Goal: Download file/media

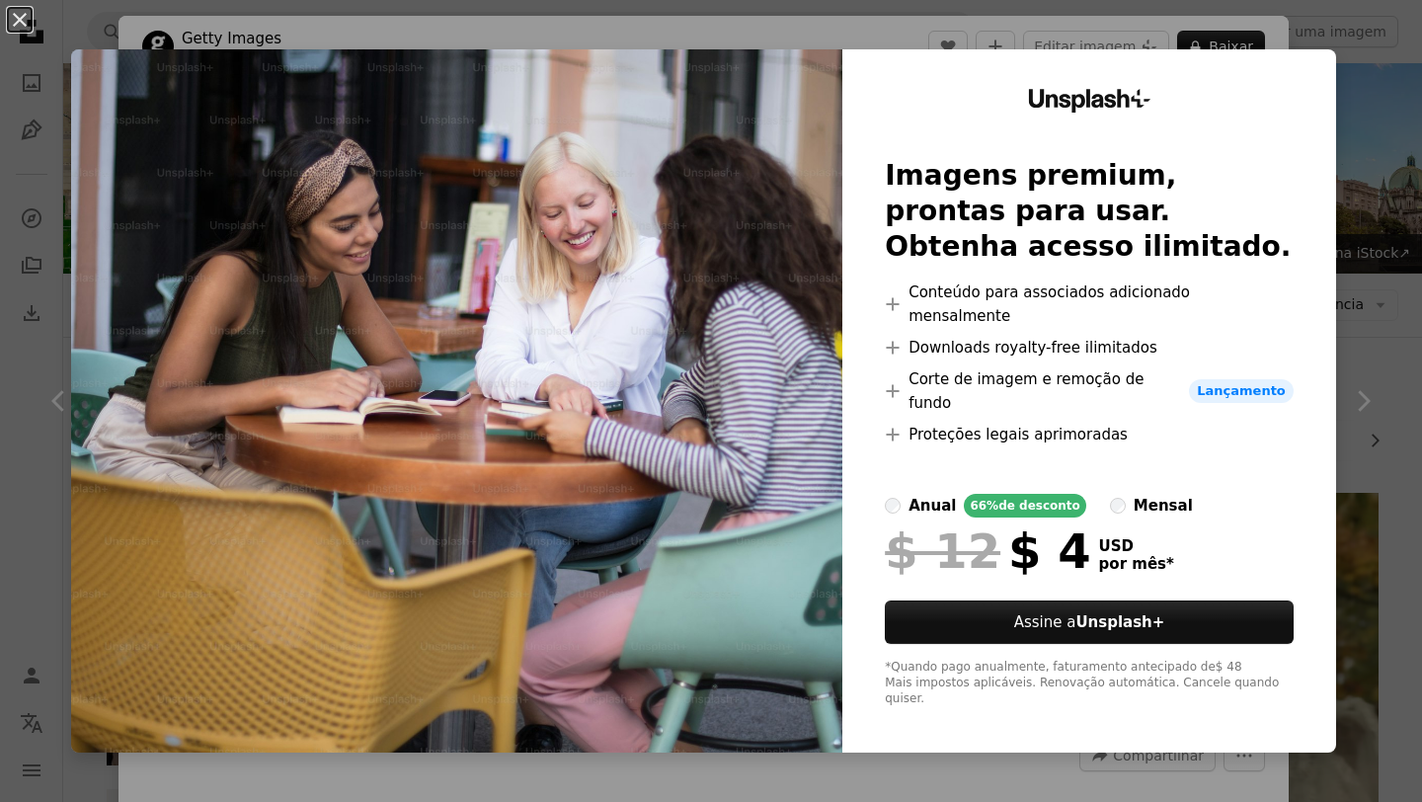
scroll to position [2333, 0]
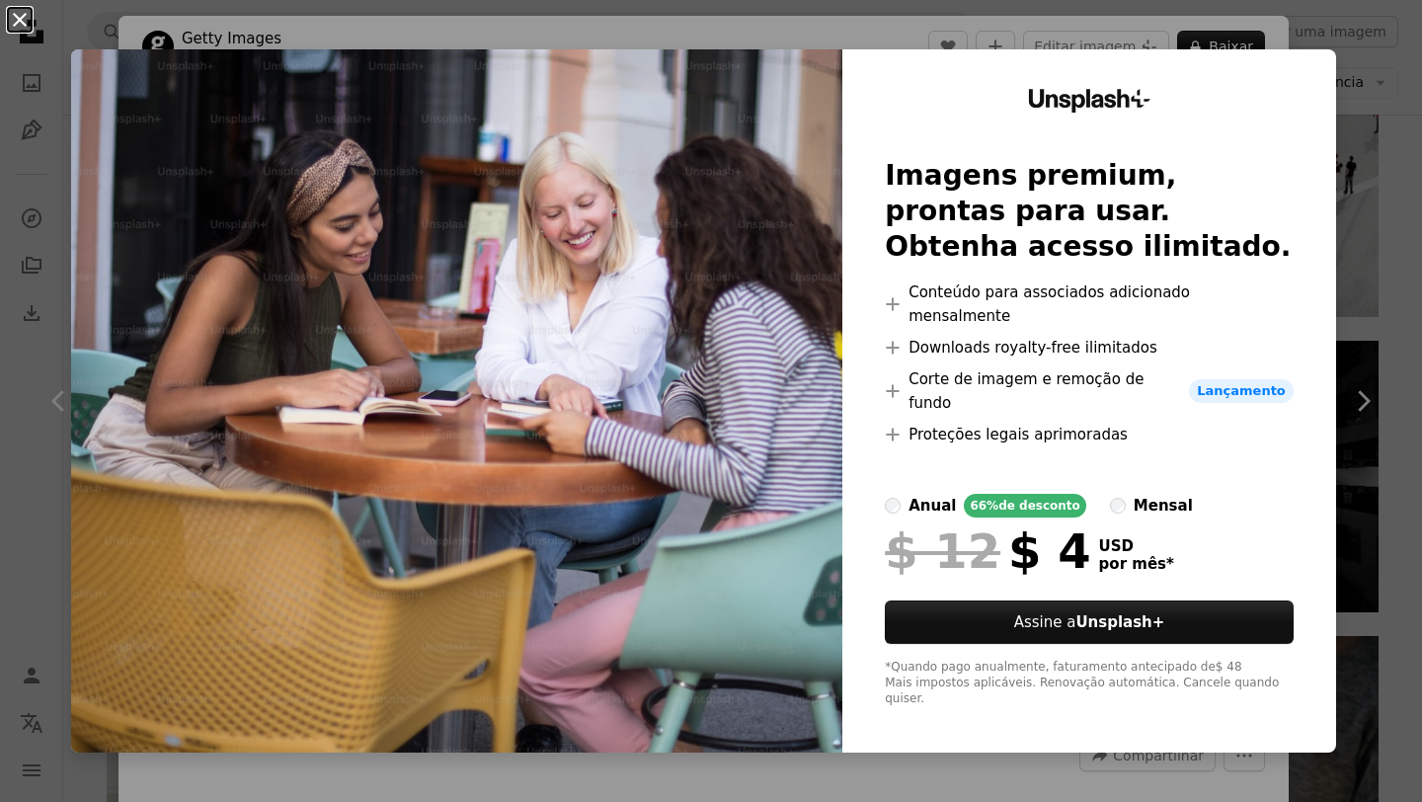
click at [21, 23] on button "An X shape" at bounding box center [20, 20] width 24 height 24
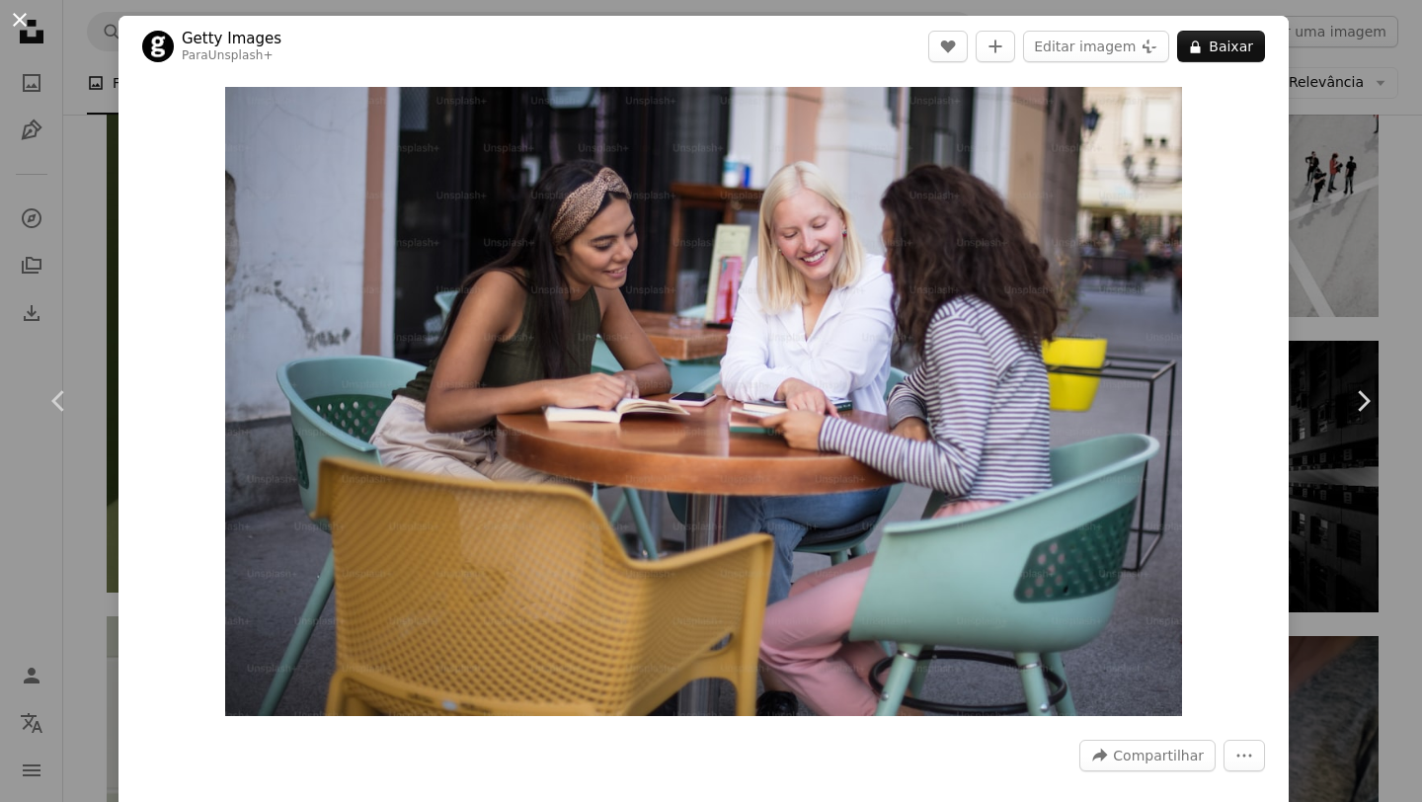
click at [13, 20] on button "An X shape" at bounding box center [20, 20] width 24 height 24
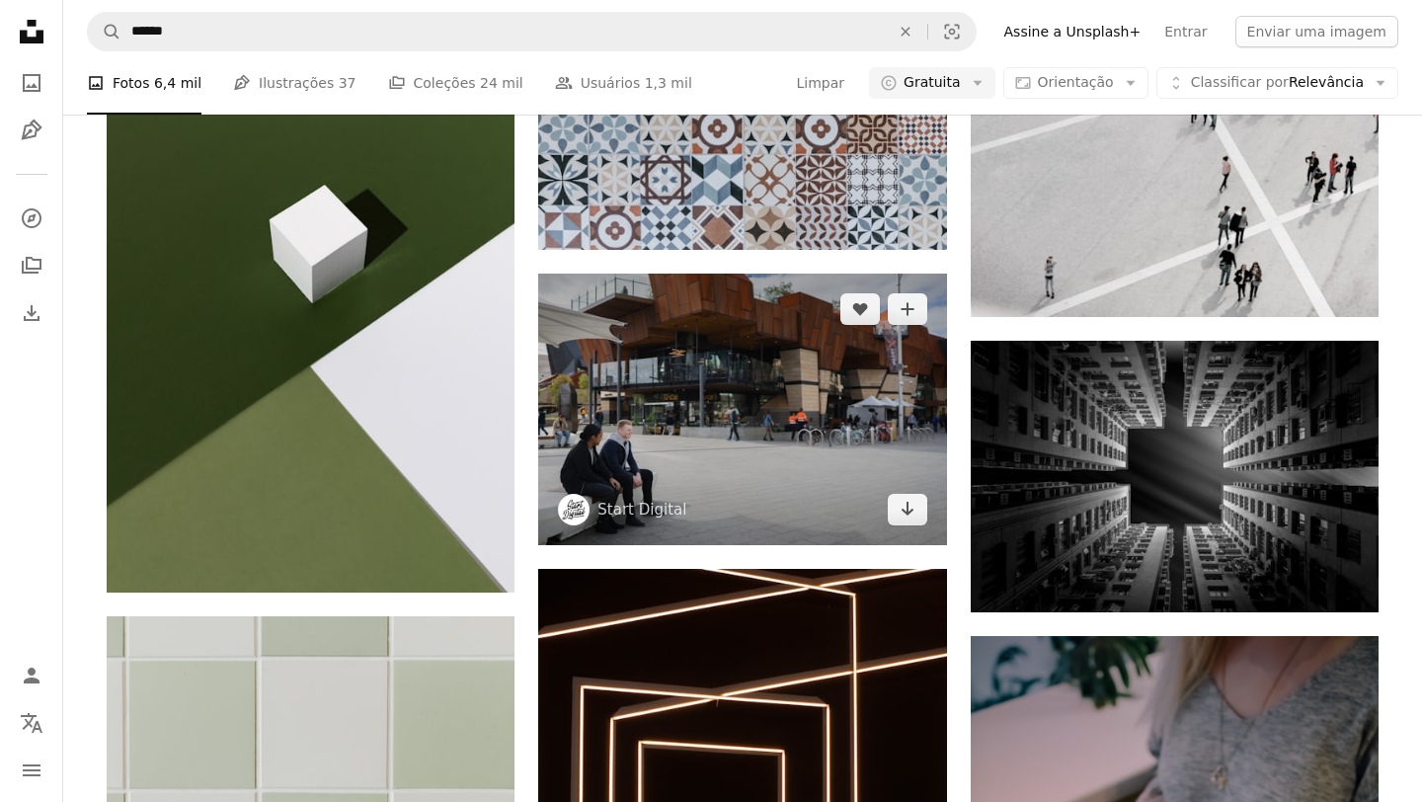
click at [628, 327] on img at bounding box center [742, 410] width 408 height 272
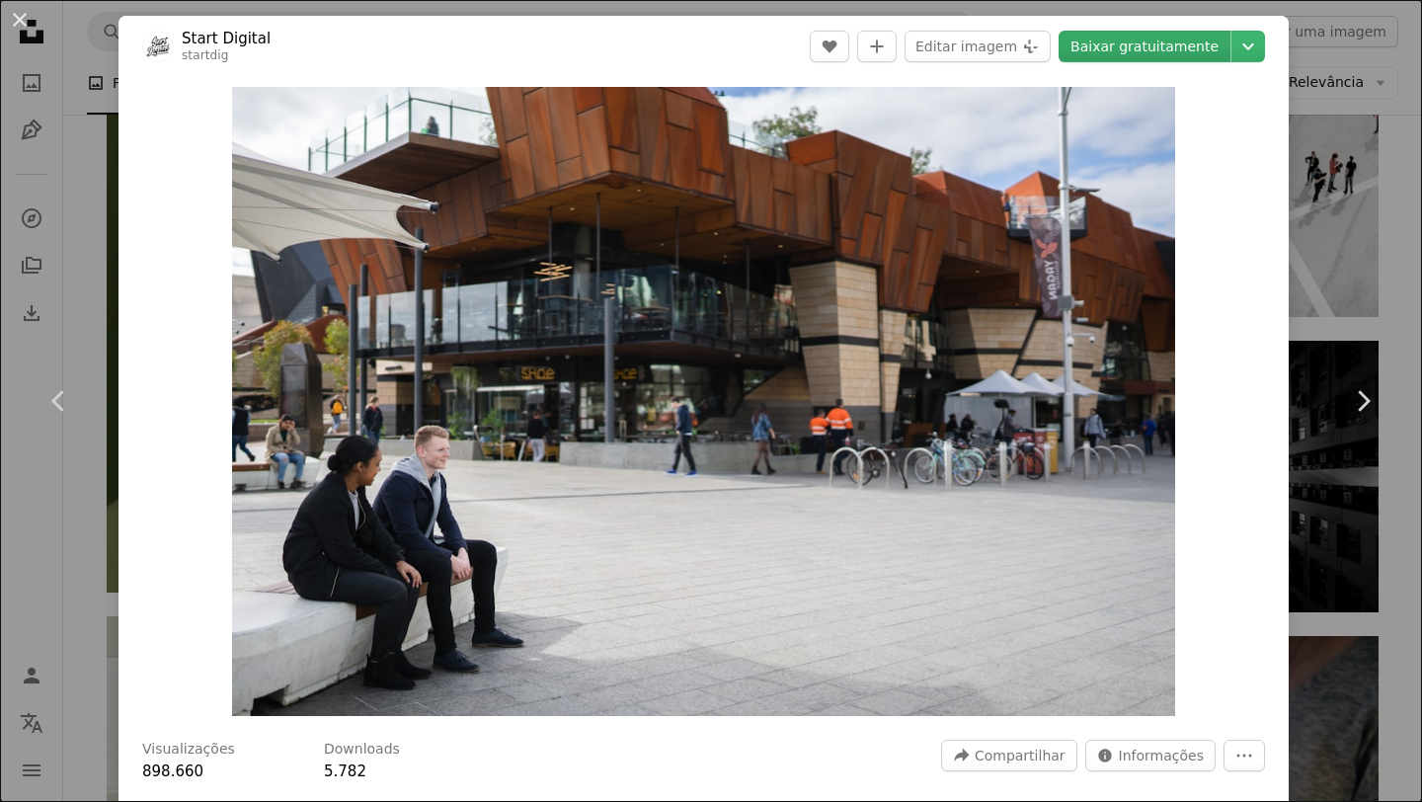
click at [1148, 52] on link "Baixar gratuitamente" at bounding box center [1145, 47] width 172 height 32
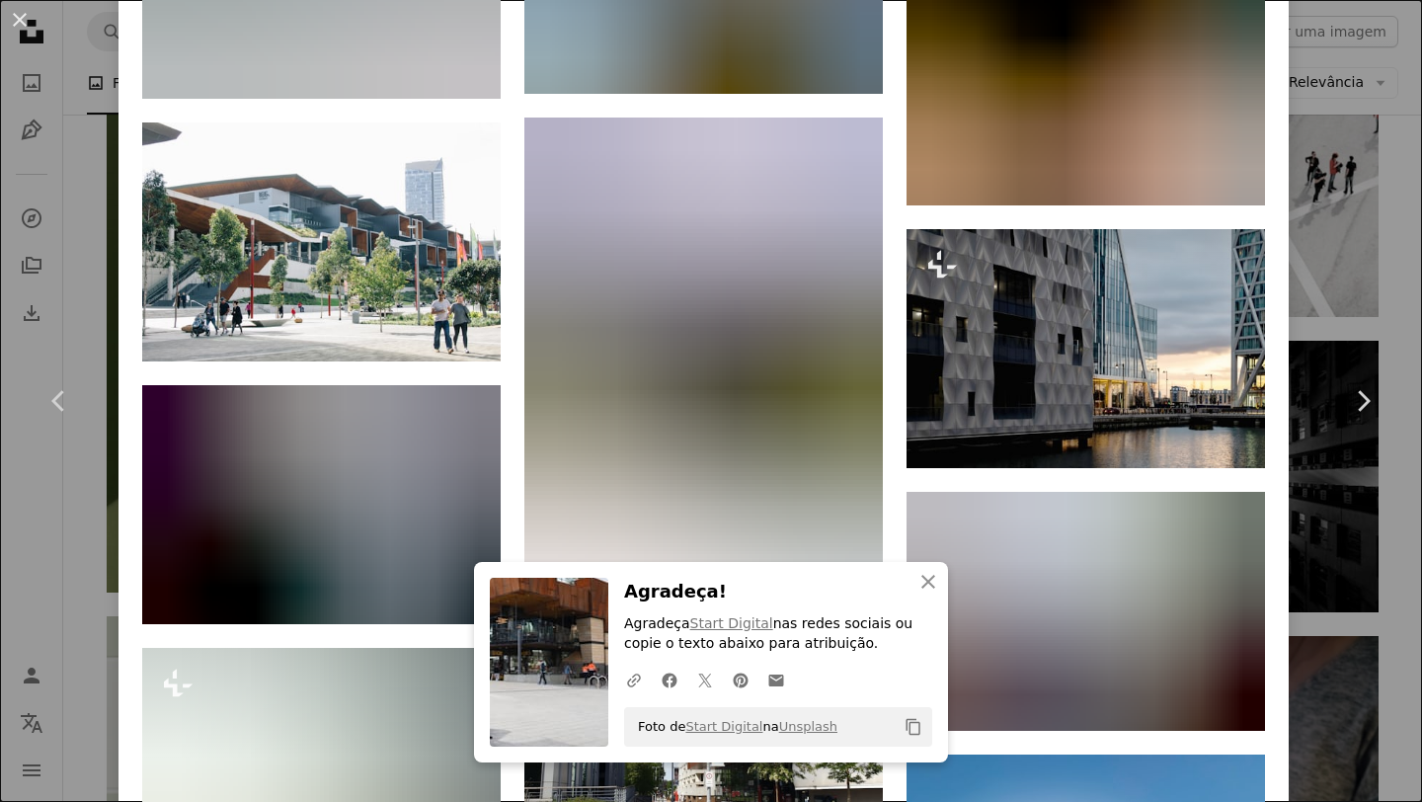
scroll to position [2552, 0]
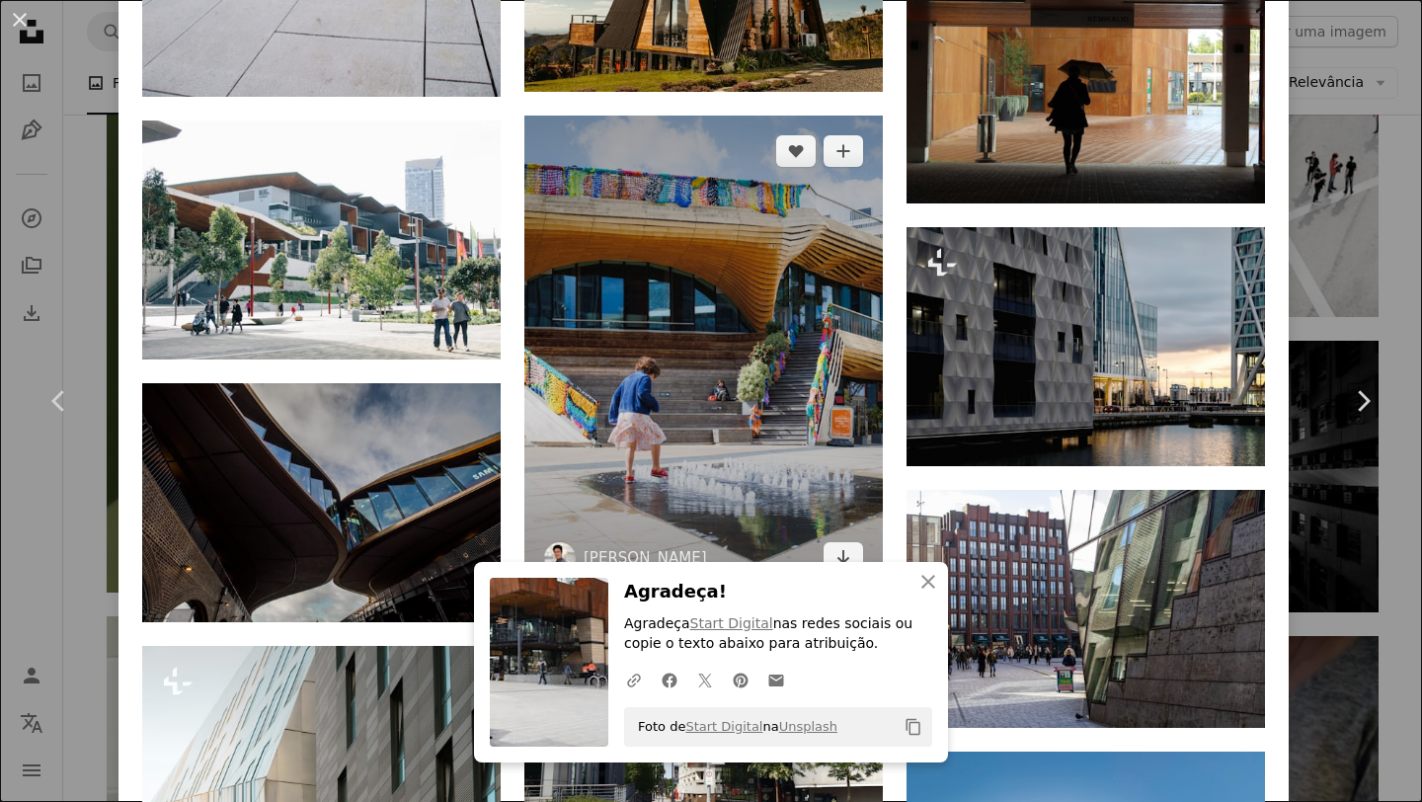
click at [742, 326] on img at bounding box center [703, 355] width 358 height 478
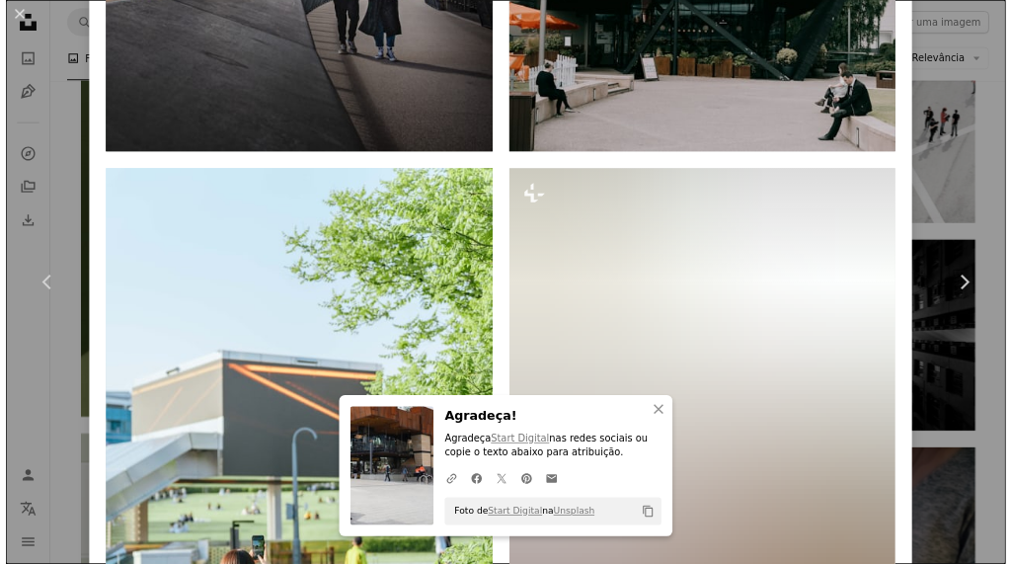
scroll to position [2886, 0]
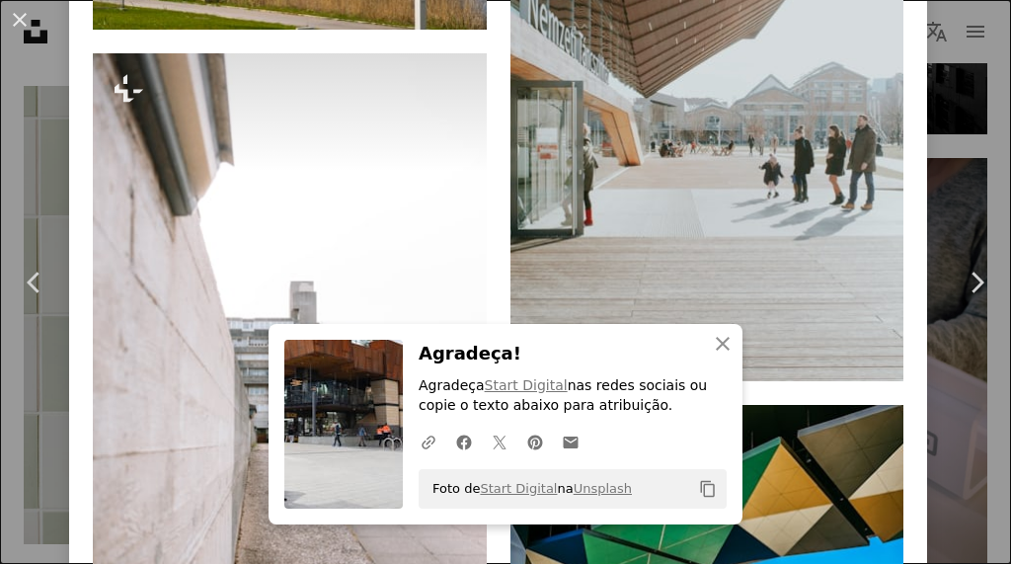
scroll to position [3045, 0]
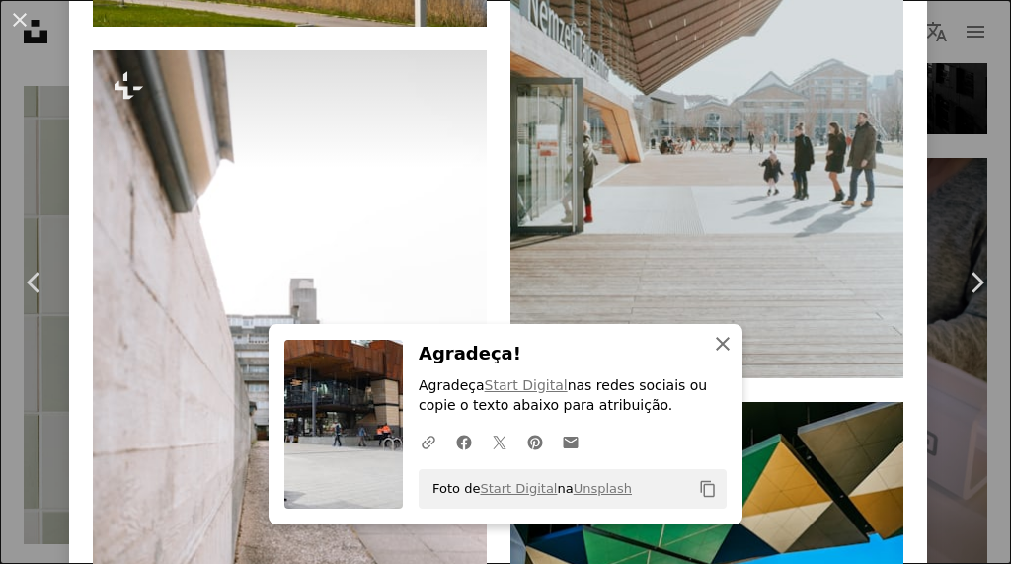
click at [727, 342] on icon "An X shape" at bounding box center [723, 344] width 24 height 24
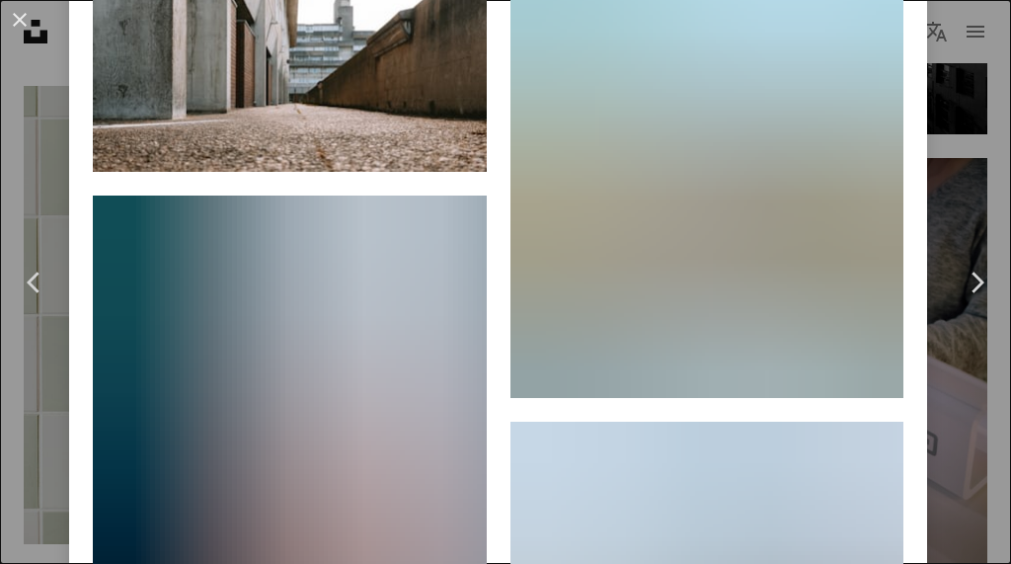
scroll to position [5771, 0]
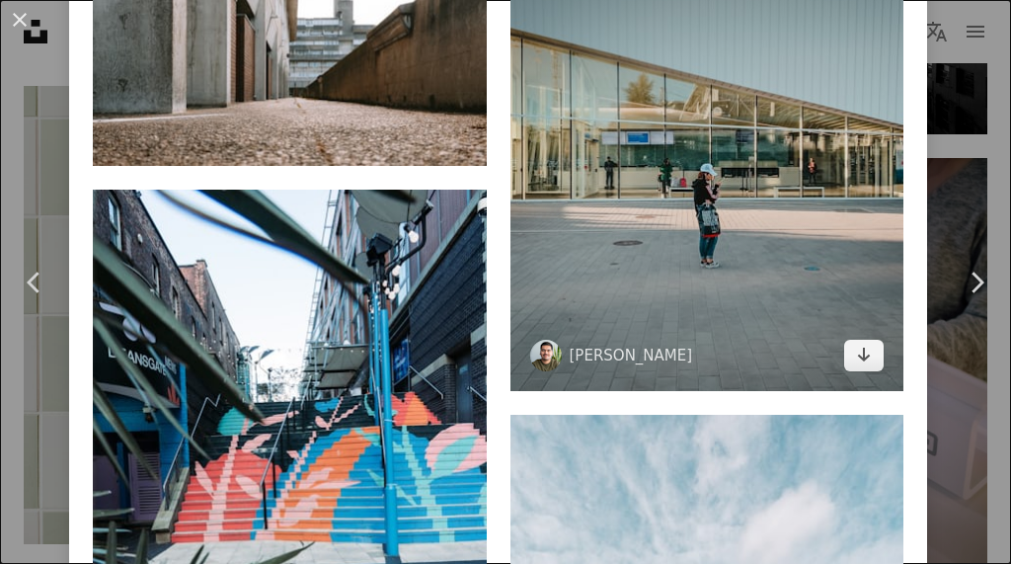
click at [677, 300] on img at bounding box center [708, 164] width 394 height 453
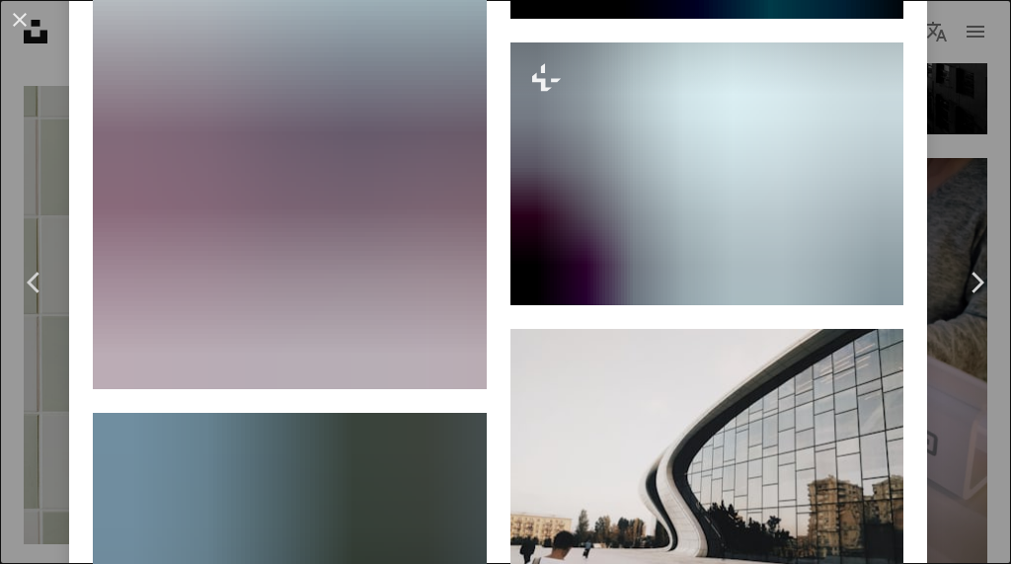
scroll to position [2790, 0]
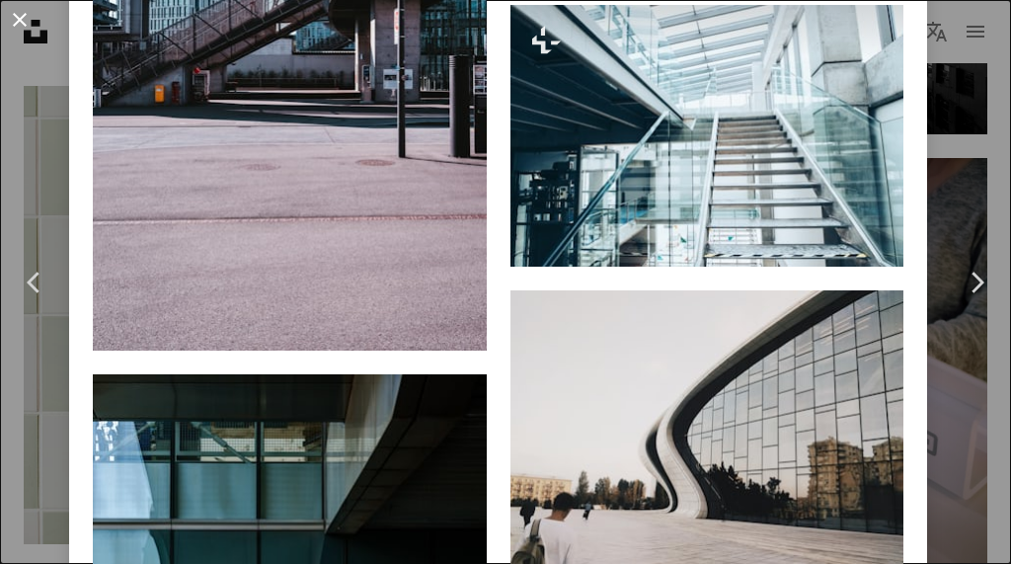
click at [22, 20] on button "An X shape" at bounding box center [20, 20] width 24 height 24
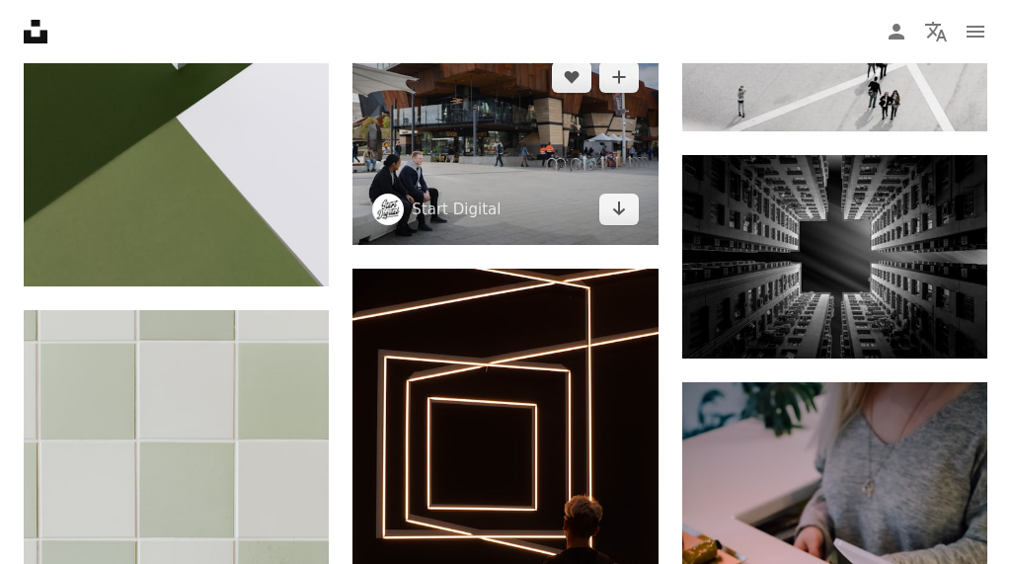
scroll to position [2109, 0]
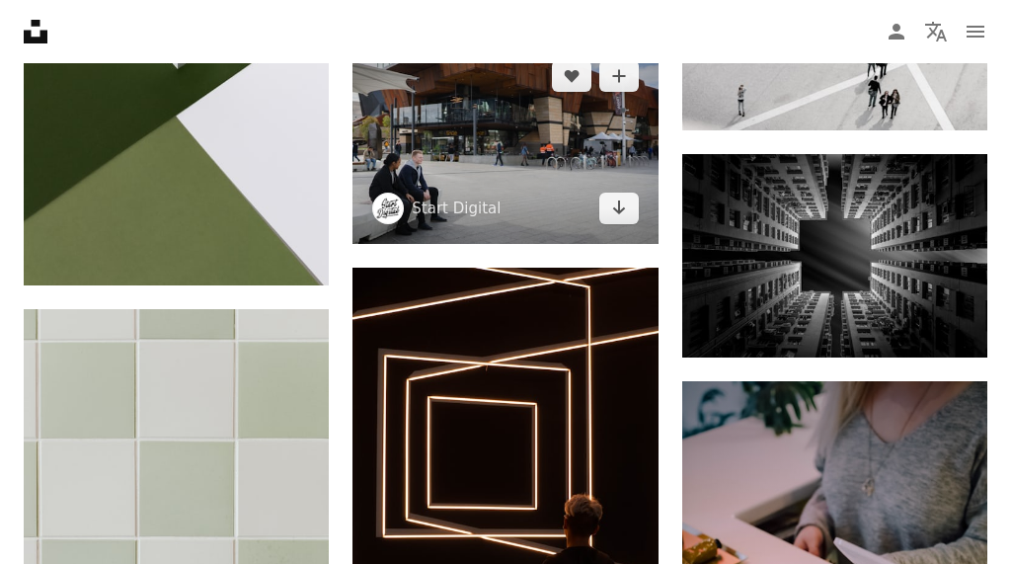
click at [415, 145] on img at bounding box center [505, 141] width 305 height 203
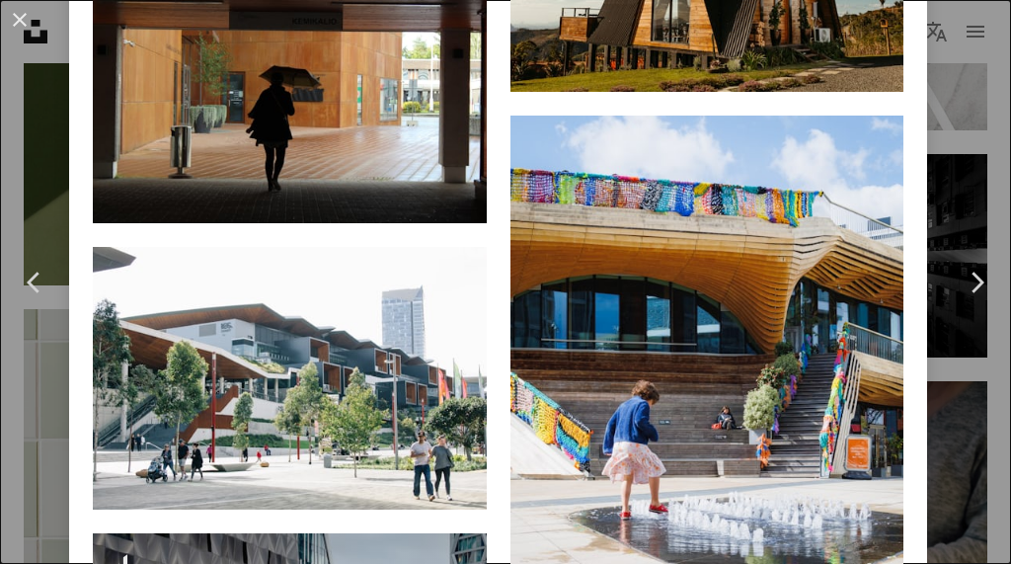
scroll to position [3290, 0]
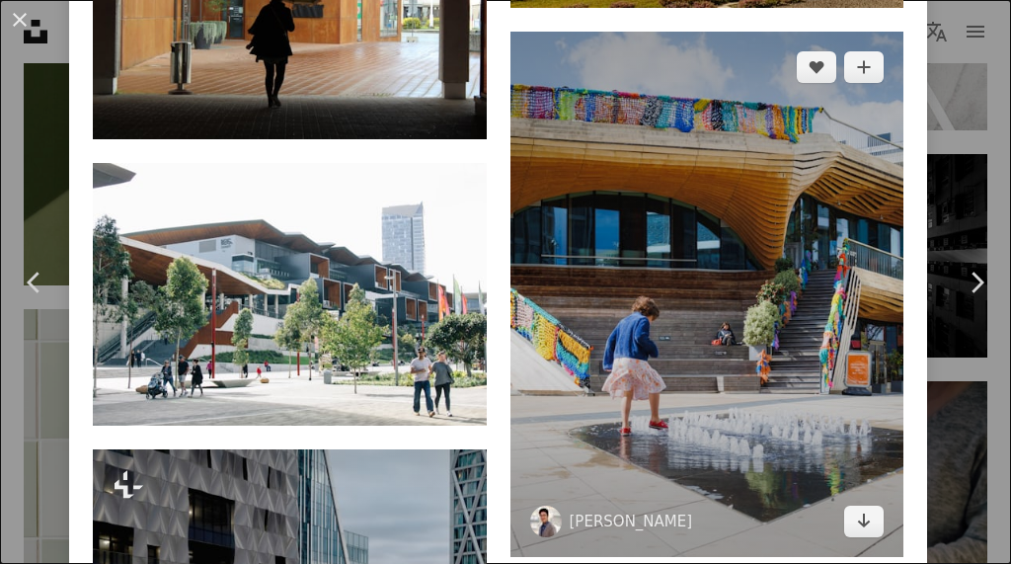
click at [715, 273] on img at bounding box center [708, 294] width 394 height 525
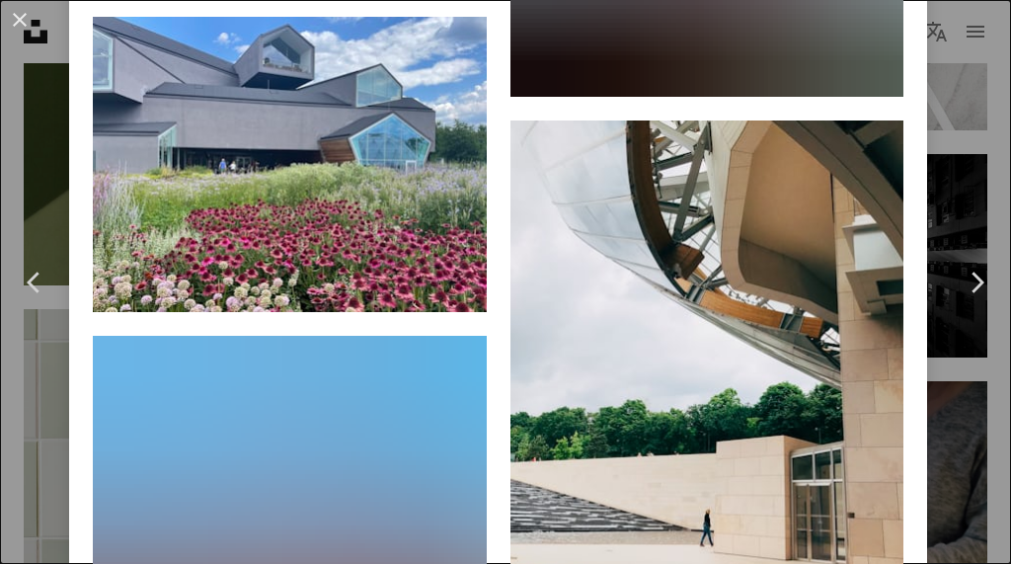
scroll to position [17906, 0]
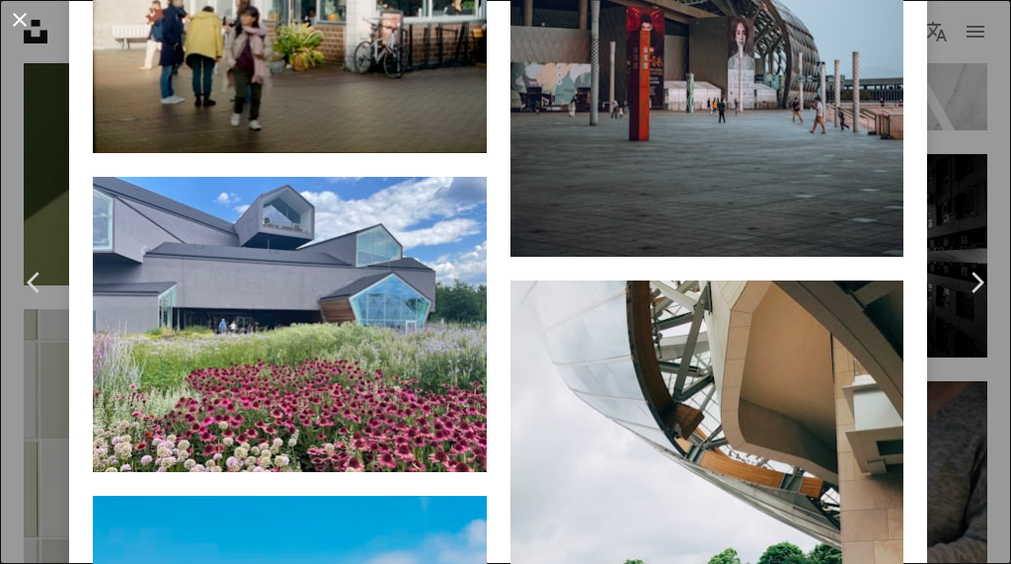
click at [26, 24] on button "An X shape" at bounding box center [20, 20] width 24 height 24
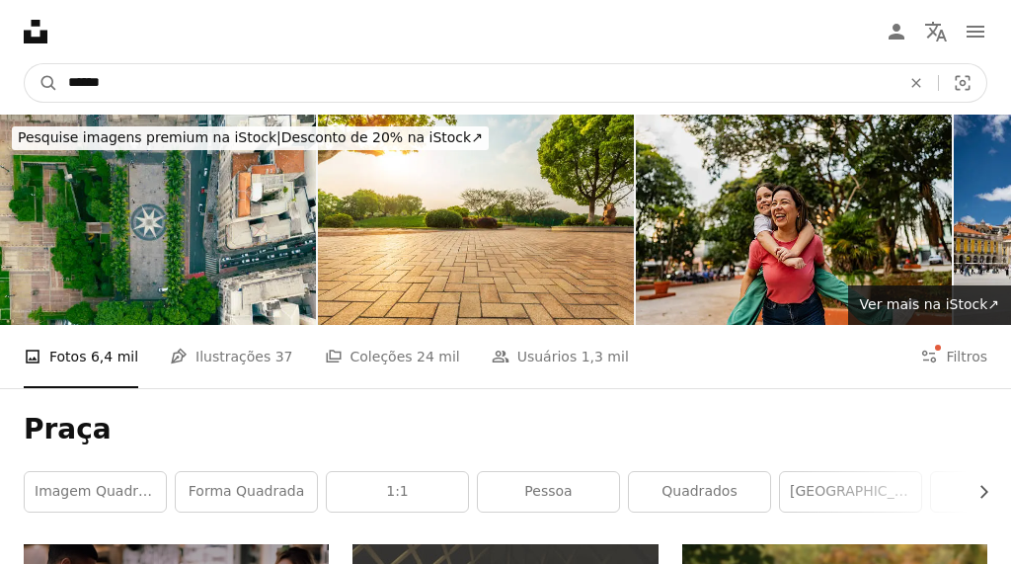
click at [212, 93] on input "*****" at bounding box center [476, 83] width 836 height 38
type input "**********"
click button "A magnifying glass" at bounding box center [42, 83] width 34 height 38
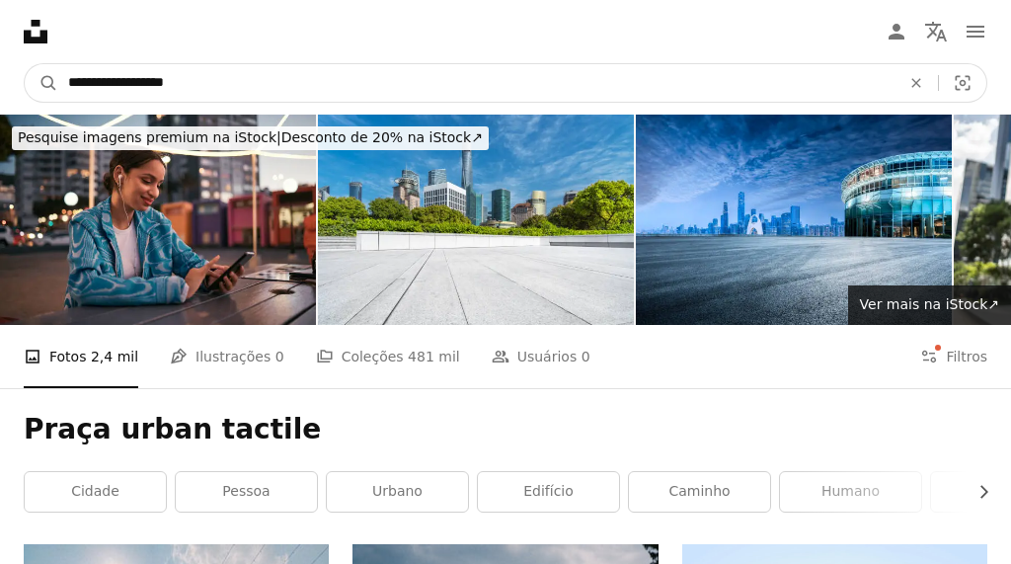
click at [155, 80] on input "**********" at bounding box center [476, 83] width 836 height 38
type input "**********"
click at [25, 64] on button "A magnifying glass" at bounding box center [42, 83] width 34 height 38
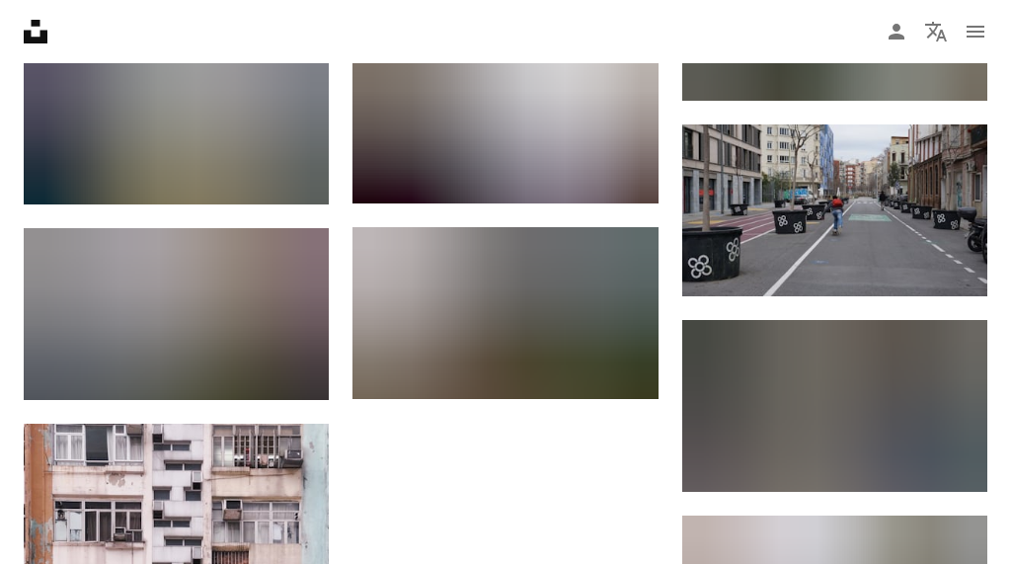
scroll to position [1198, 0]
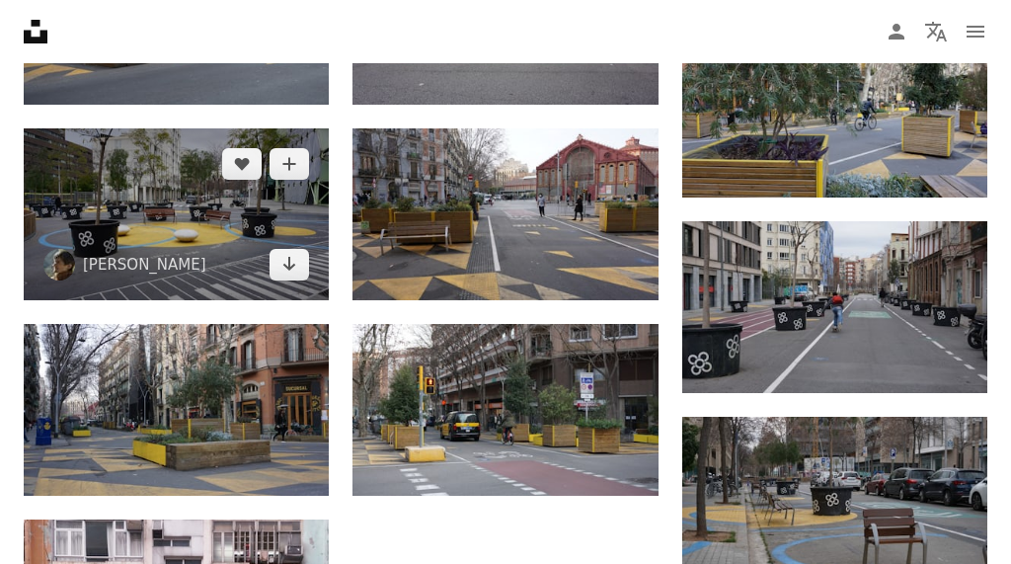
click at [231, 219] on img at bounding box center [176, 214] width 305 height 172
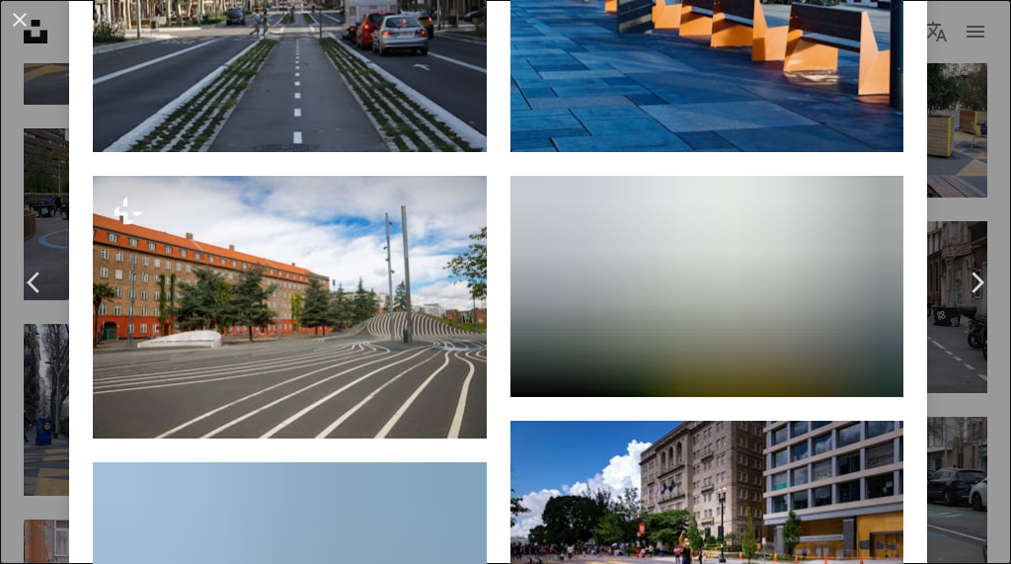
scroll to position [4425, 0]
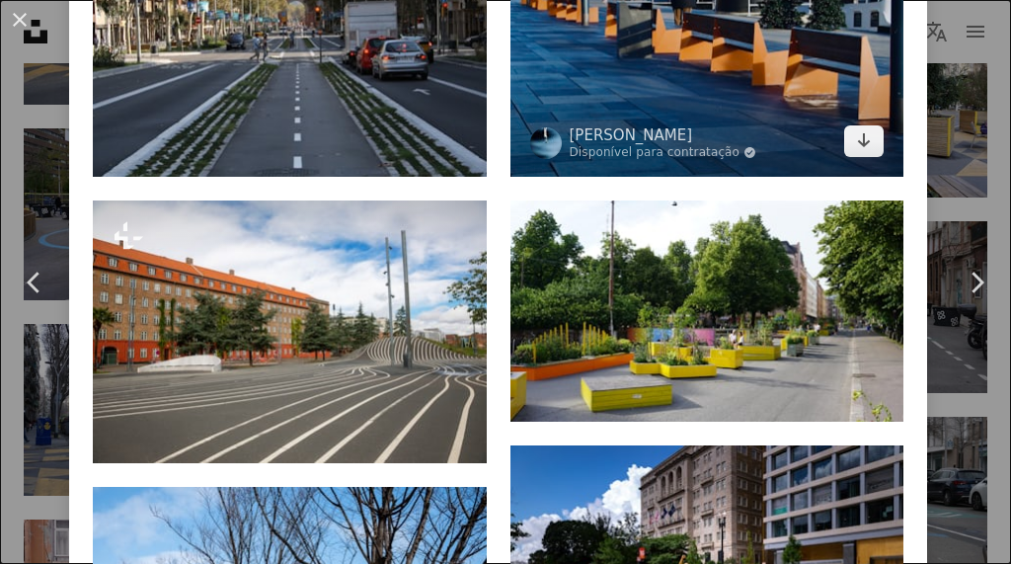
click at [641, 97] on img at bounding box center [708, 46] width 394 height 262
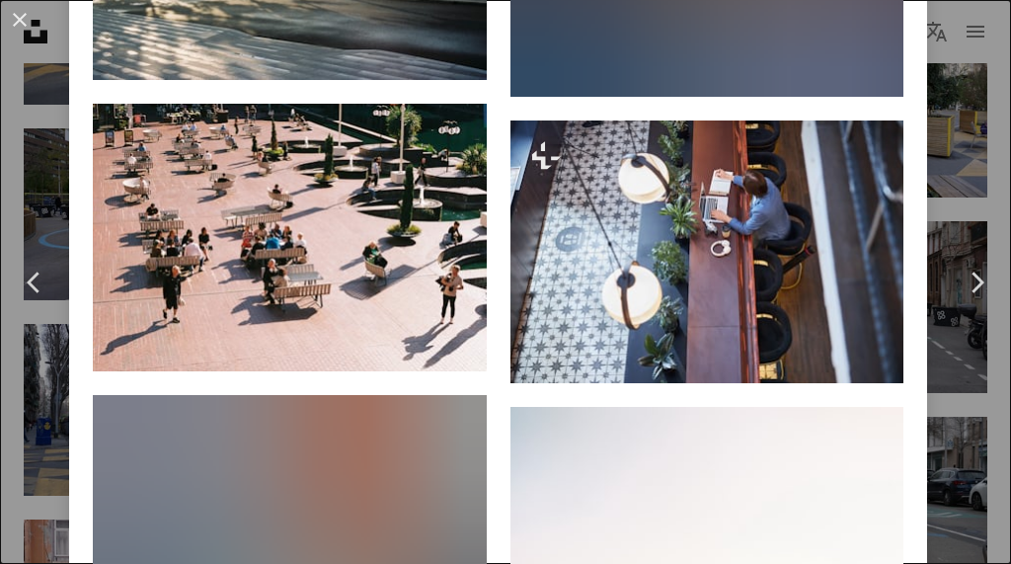
scroll to position [6378, 0]
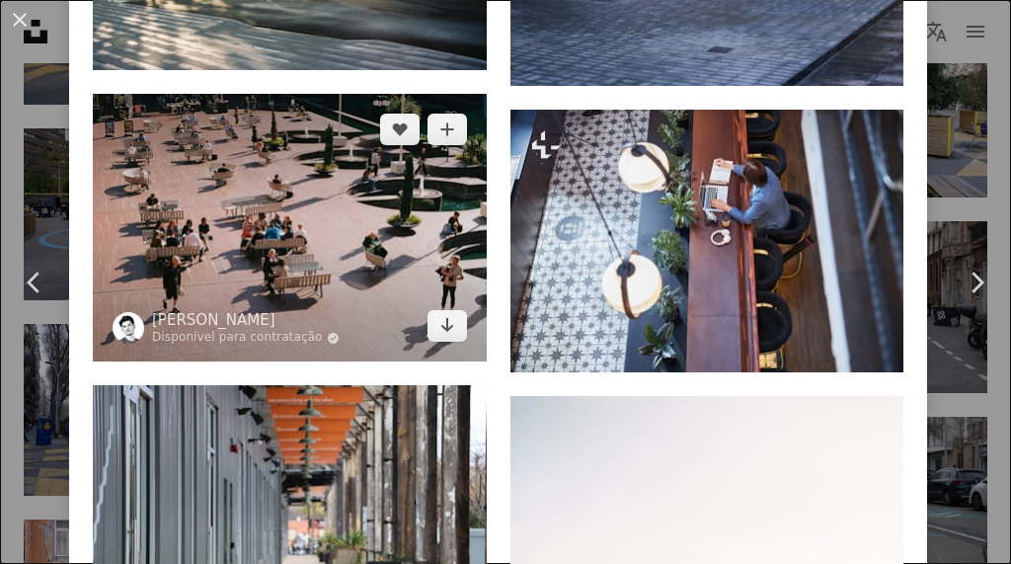
click at [395, 324] on img at bounding box center [290, 228] width 394 height 268
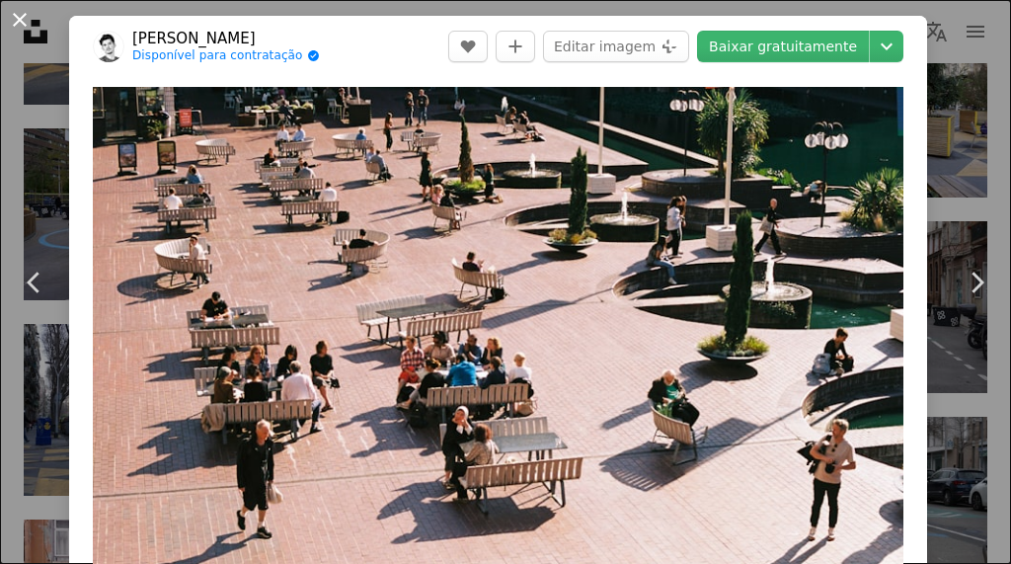
click at [17, 20] on button "An X shape" at bounding box center [20, 20] width 24 height 24
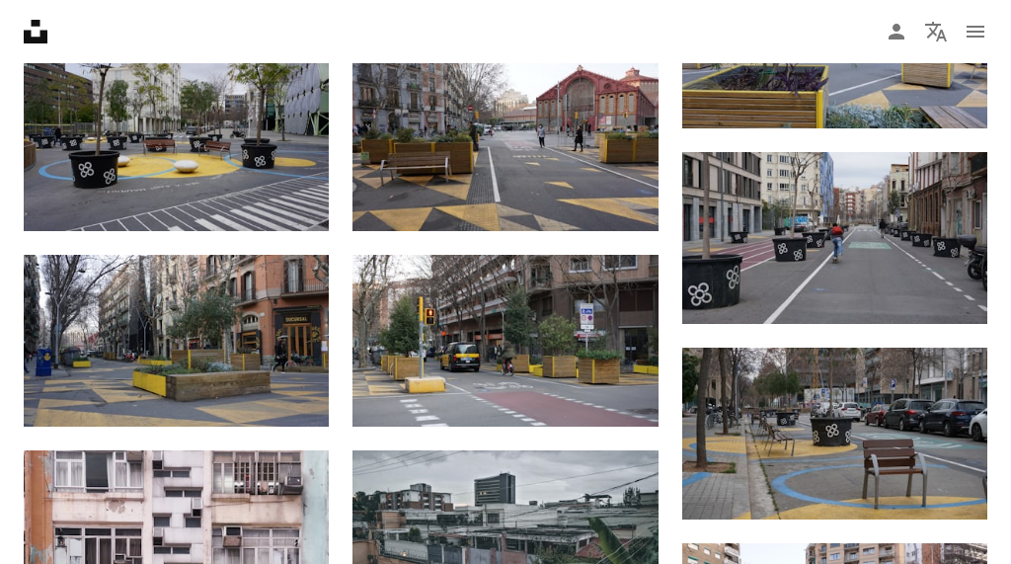
scroll to position [1283, 0]
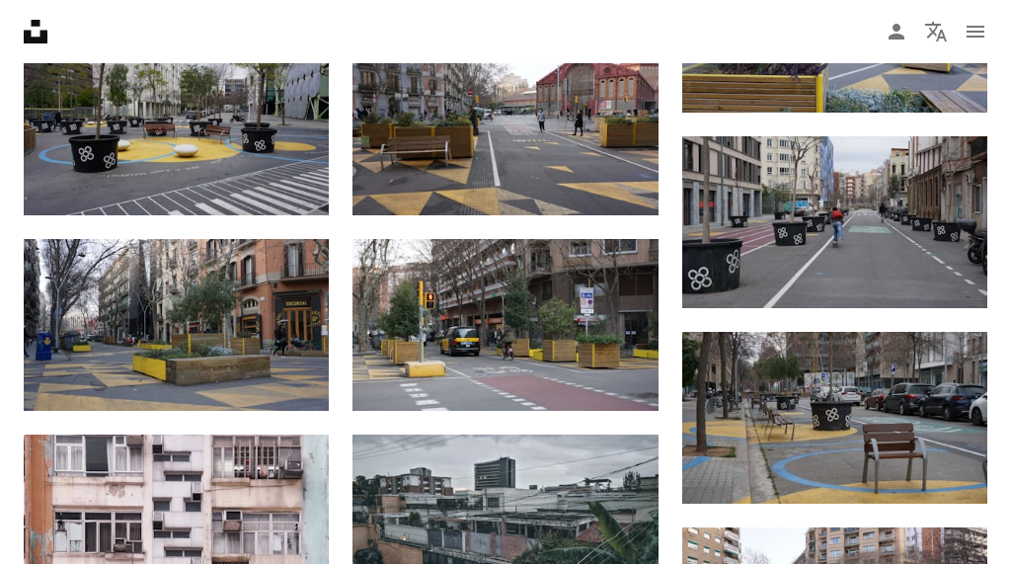
click at [389, 39] on nav "Unsplash logo Página inicial da Unsplash A photo Pen Tool A compass A stack of …" at bounding box center [505, 31] width 1011 height 63
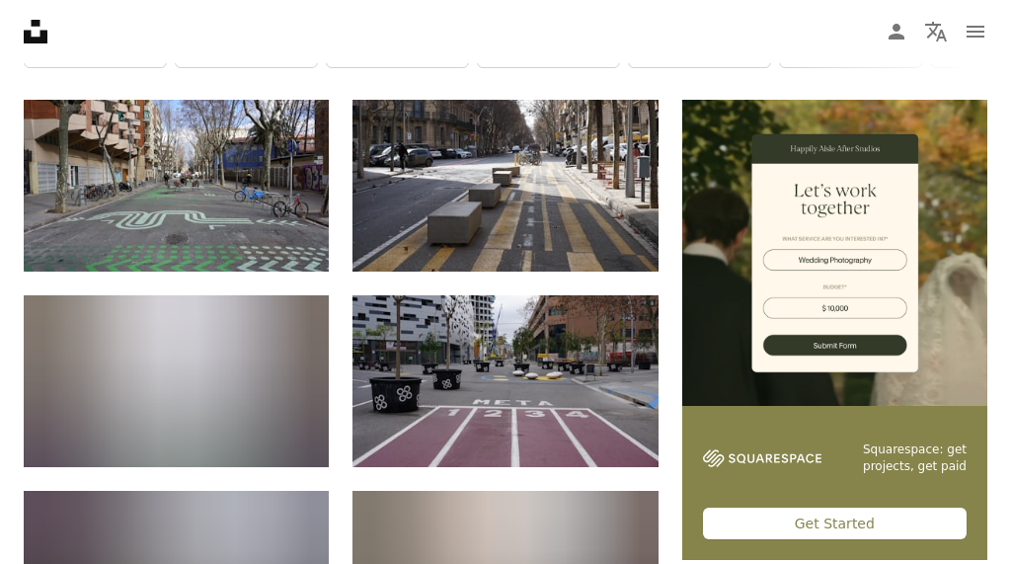
scroll to position [437, 0]
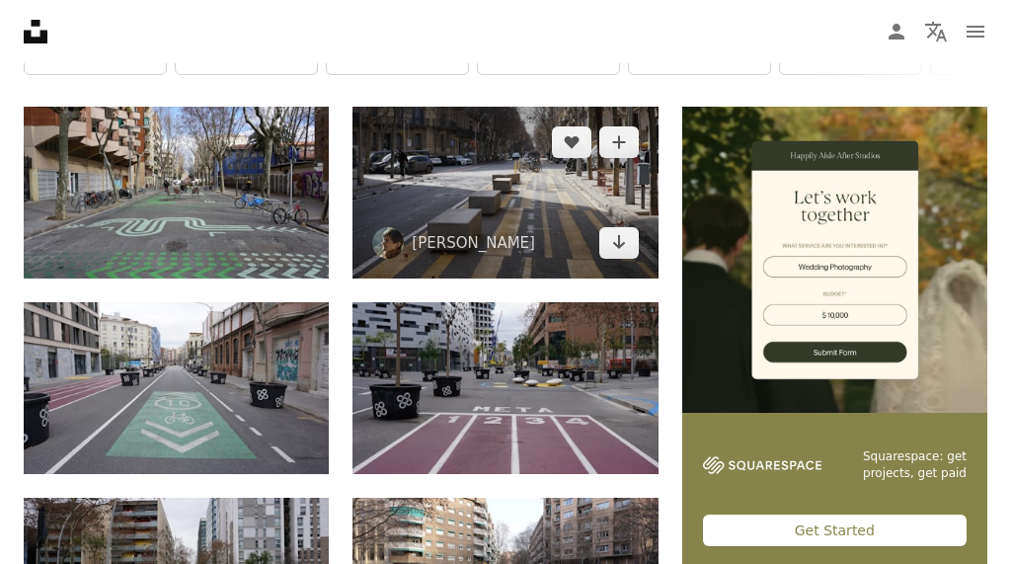
click at [474, 202] on img at bounding box center [505, 193] width 305 height 172
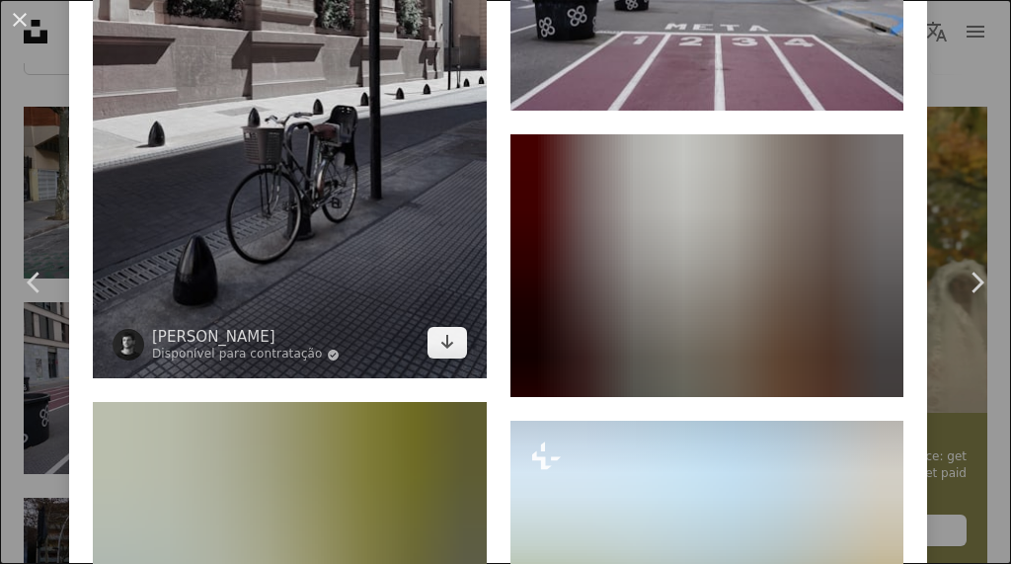
scroll to position [4618, 0]
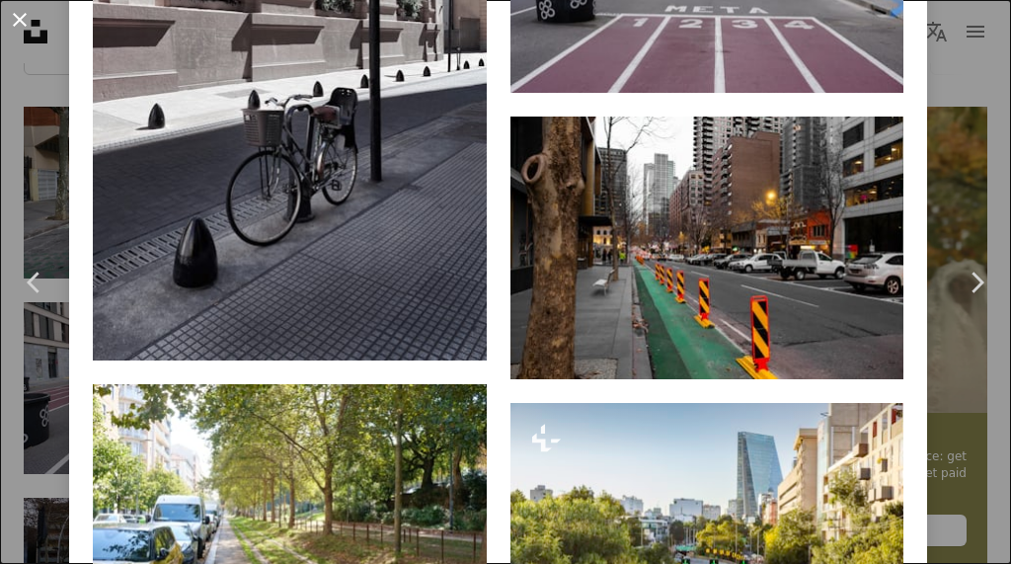
click at [25, 24] on button "An X shape" at bounding box center [20, 20] width 24 height 24
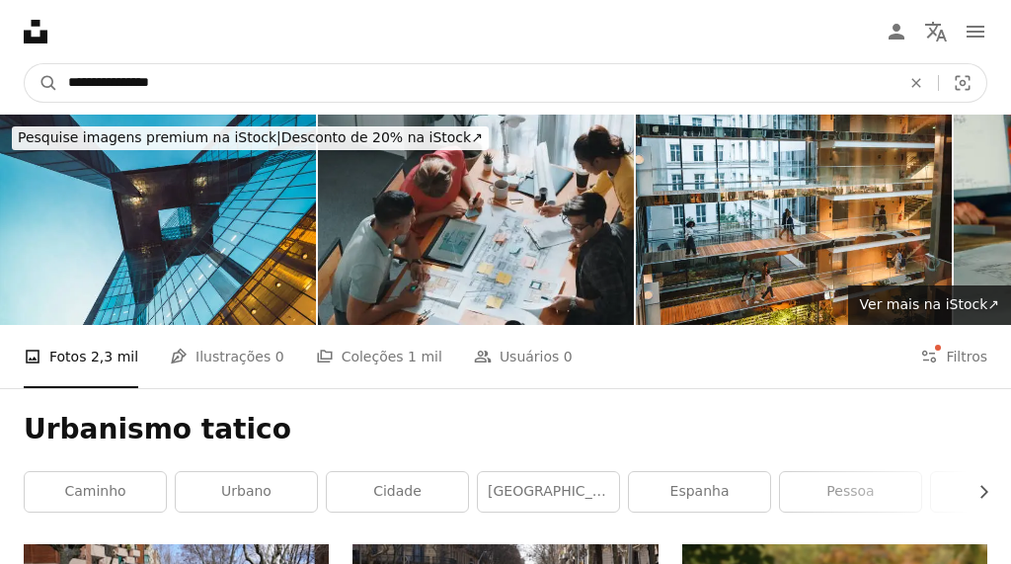
click at [183, 81] on input "**********" at bounding box center [476, 83] width 836 height 38
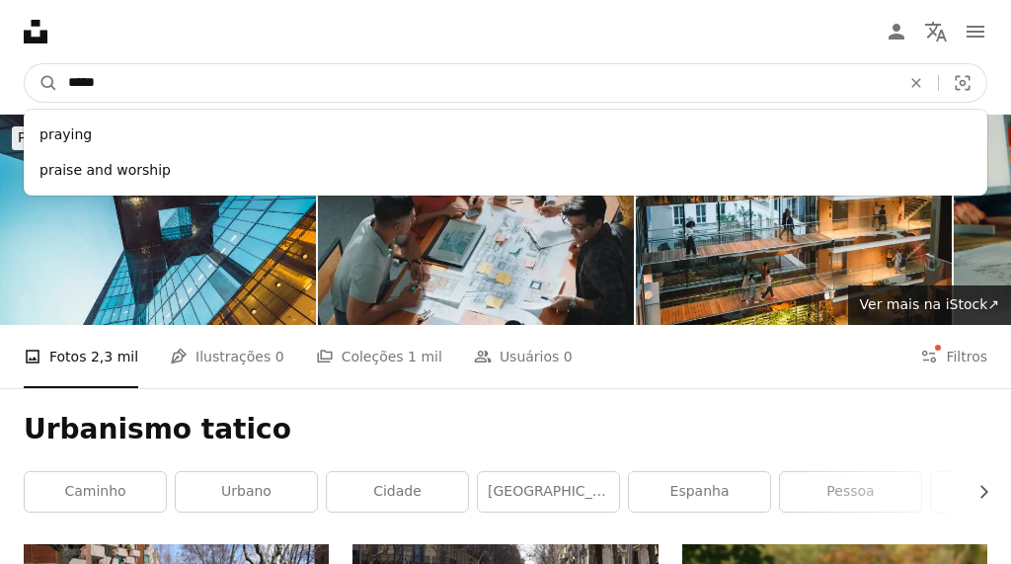
type input "*****"
click at [25, 64] on button "A magnifying glass" at bounding box center [42, 83] width 34 height 38
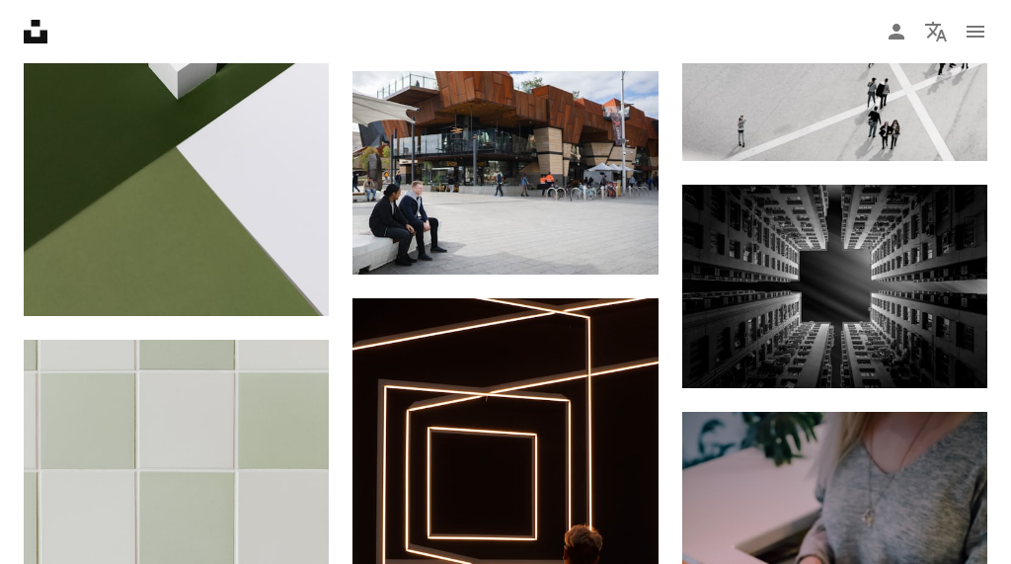
scroll to position [2016, 0]
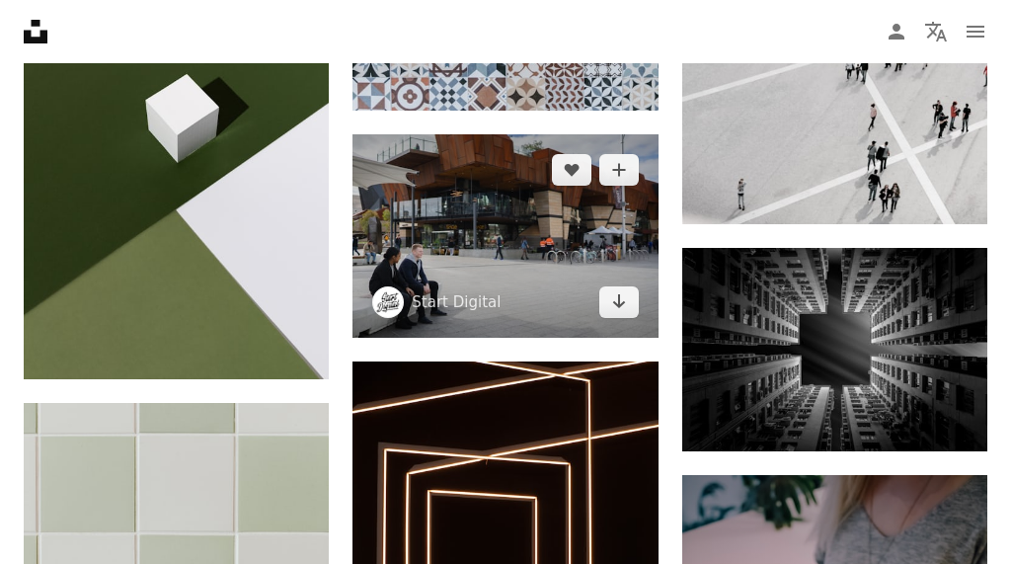
click at [523, 249] on img at bounding box center [505, 235] width 305 height 203
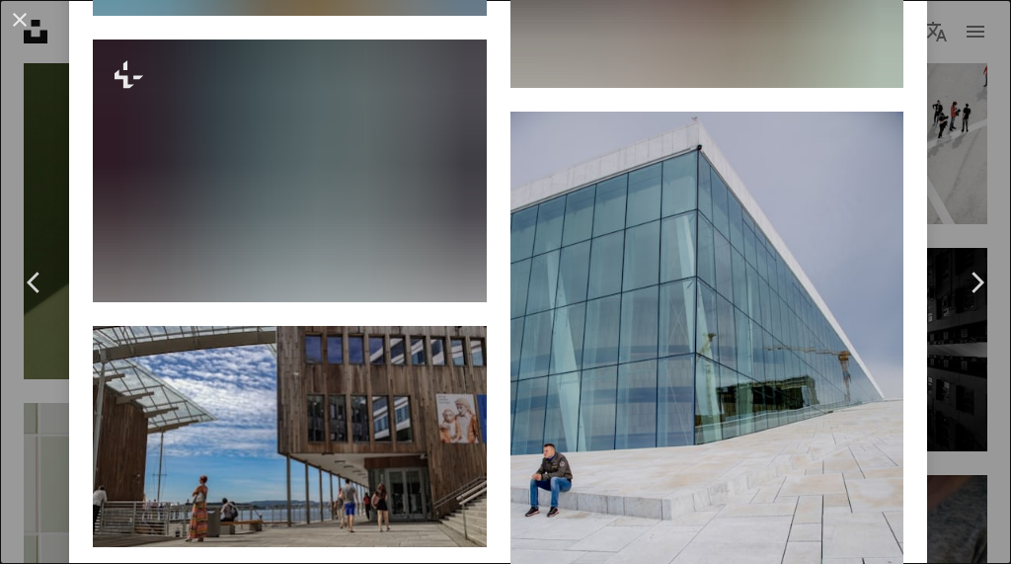
scroll to position [2348, 0]
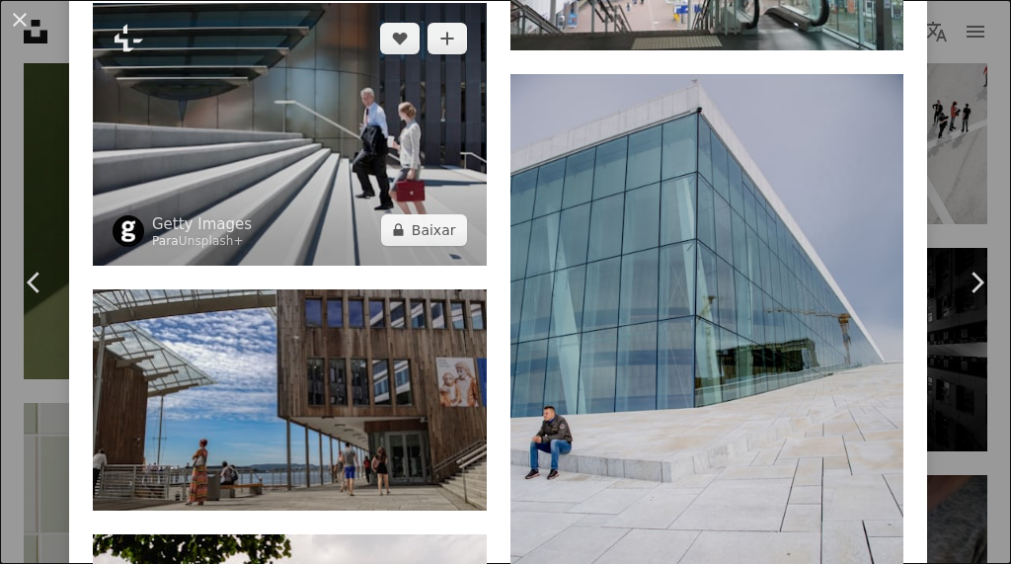
click at [394, 168] on img at bounding box center [290, 134] width 394 height 263
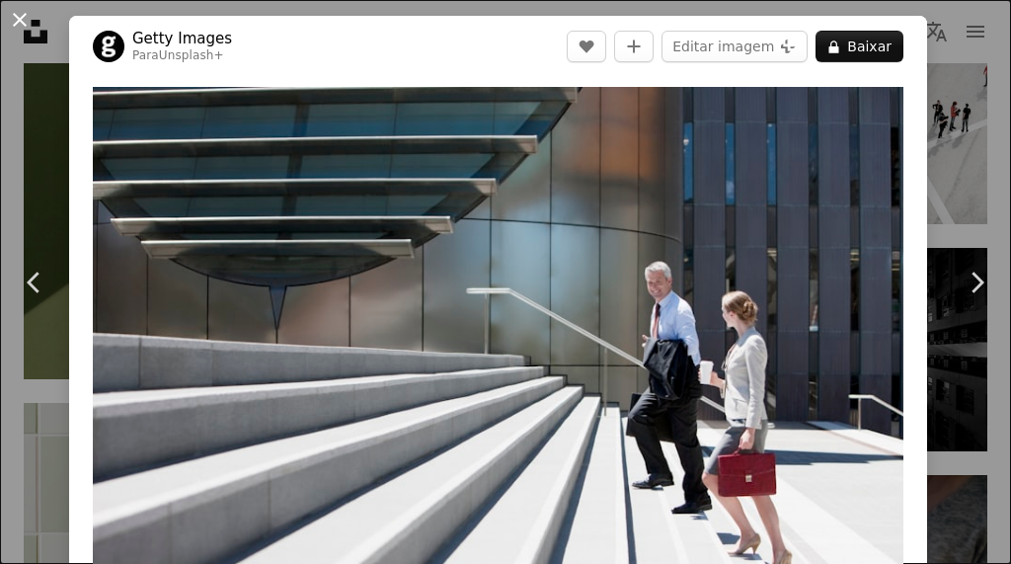
click at [18, 15] on button "An X shape" at bounding box center [20, 20] width 24 height 24
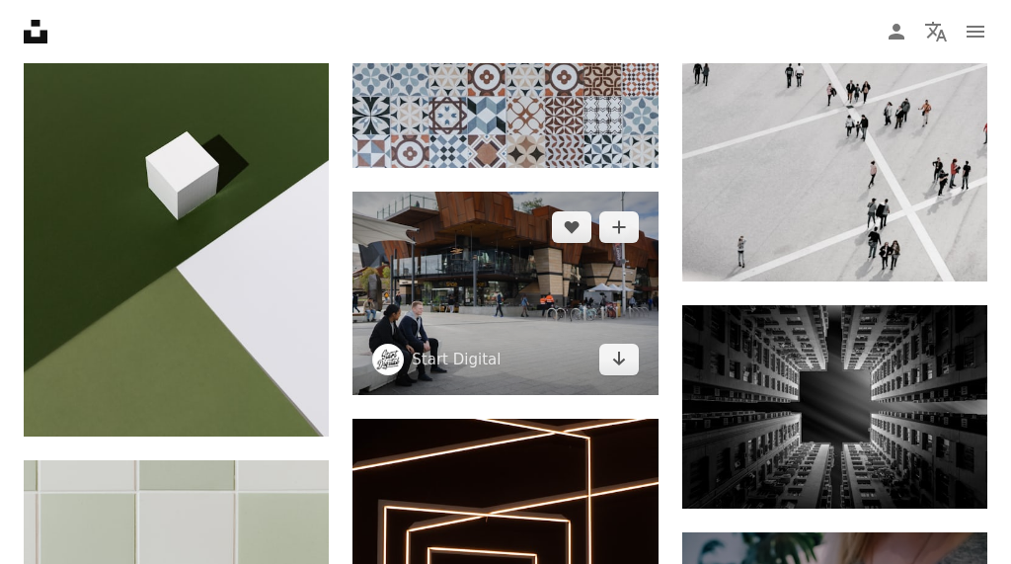
scroll to position [1944, 0]
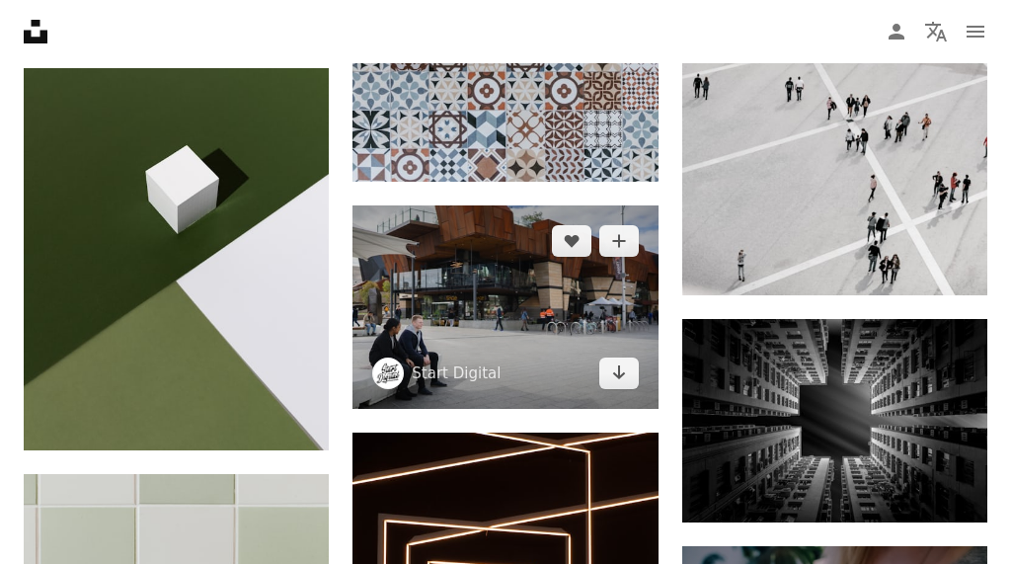
click at [488, 260] on img at bounding box center [505, 306] width 305 height 203
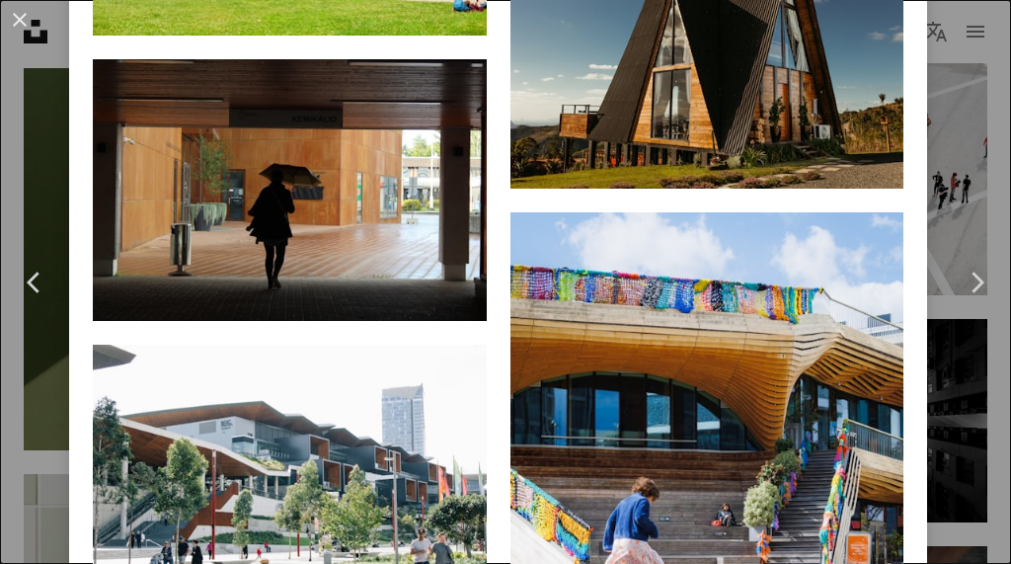
scroll to position [3187, 0]
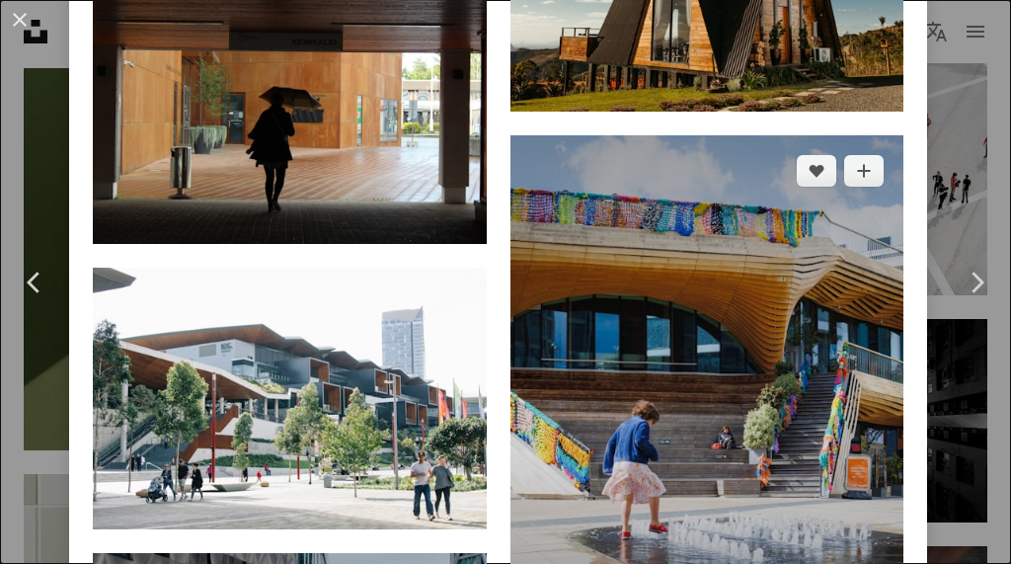
click at [626, 293] on img at bounding box center [708, 397] width 394 height 525
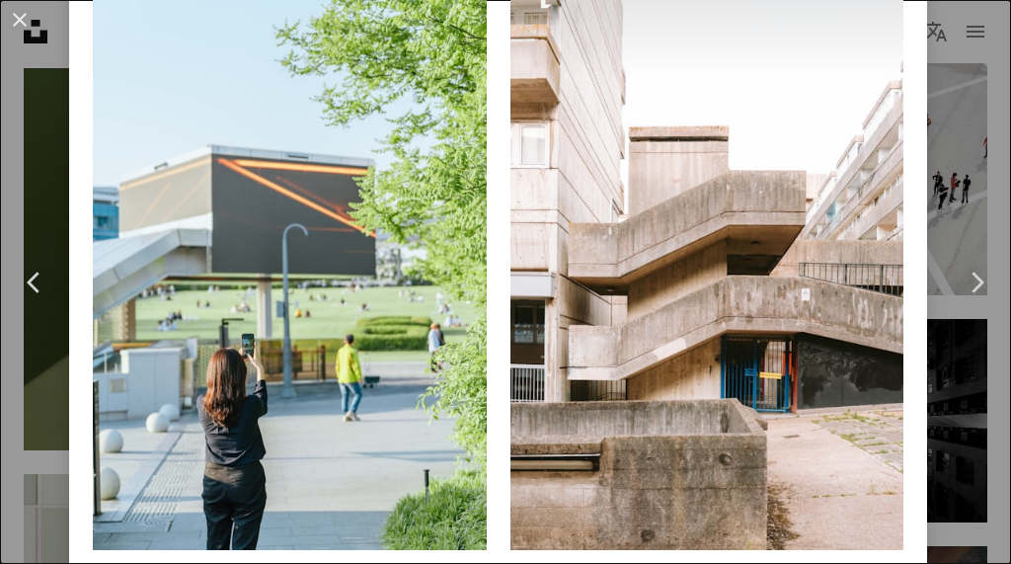
scroll to position [1977, 0]
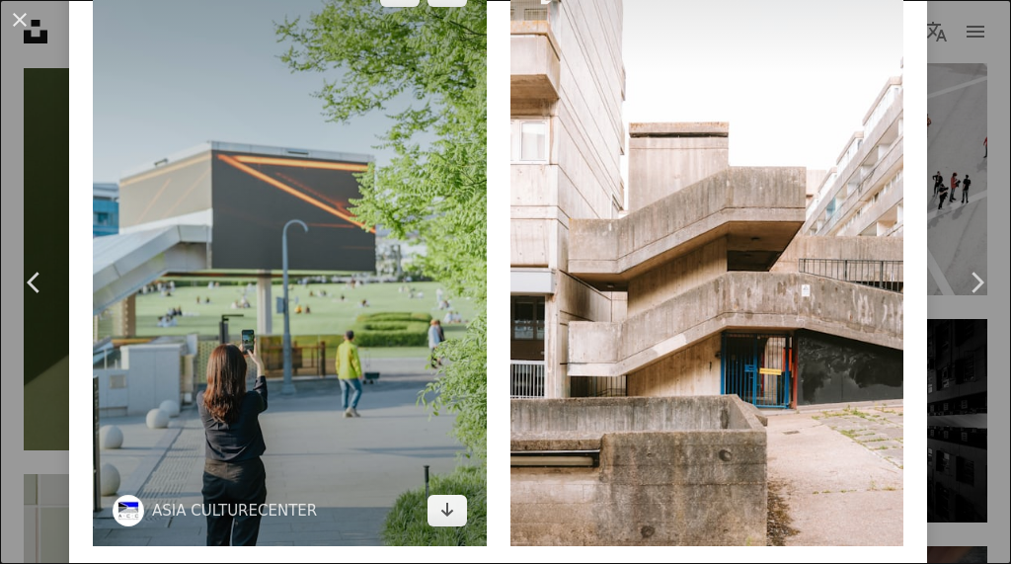
click at [408, 289] on img at bounding box center [290, 251] width 394 height 591
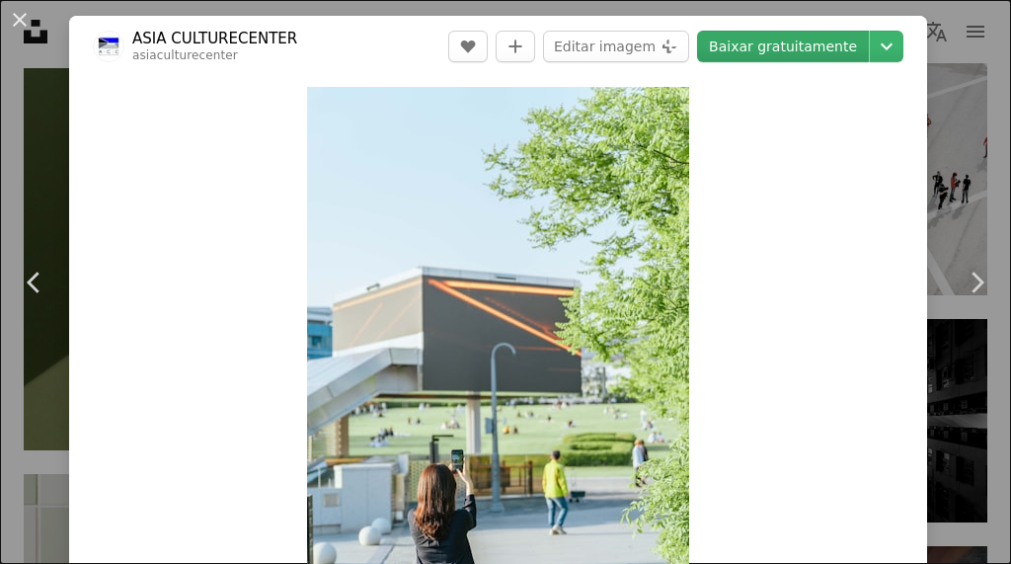
click at [779, 52] on link "Baixar gratuitamente" at bounding box center [783, 47] width 172 height 32
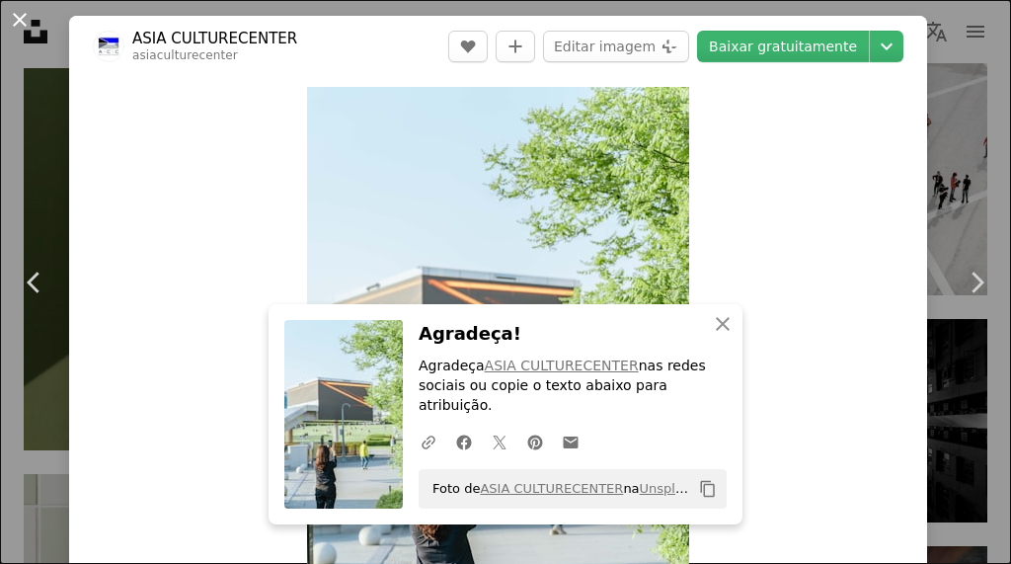
click at [22, 22] on button "An X shape" at bounding box center [20, 20] width 24 height 24
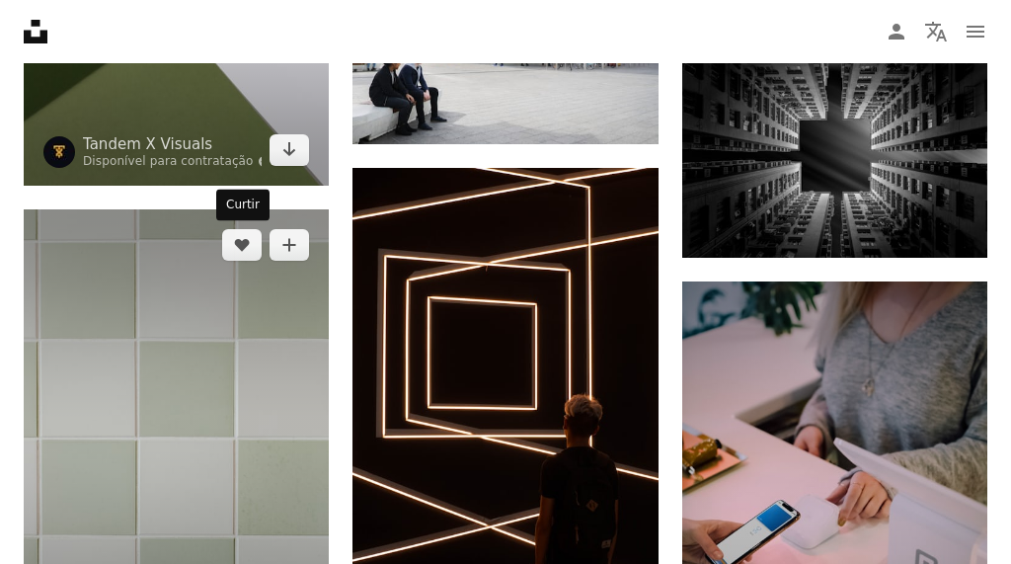
scroll to position [2051, 0]
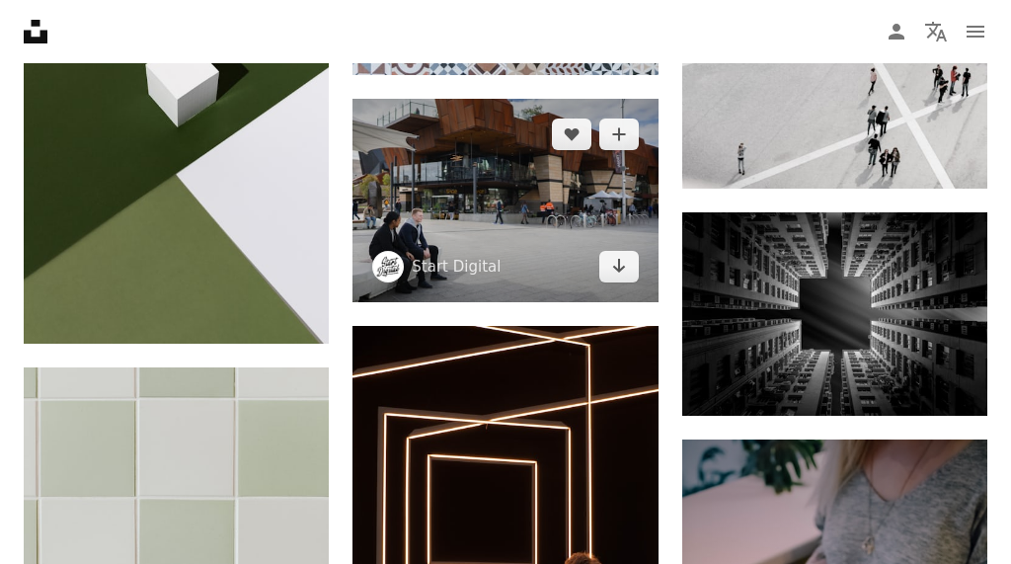
click at [504, 201] on img at bounding box center [505, 200] width 305 height 203
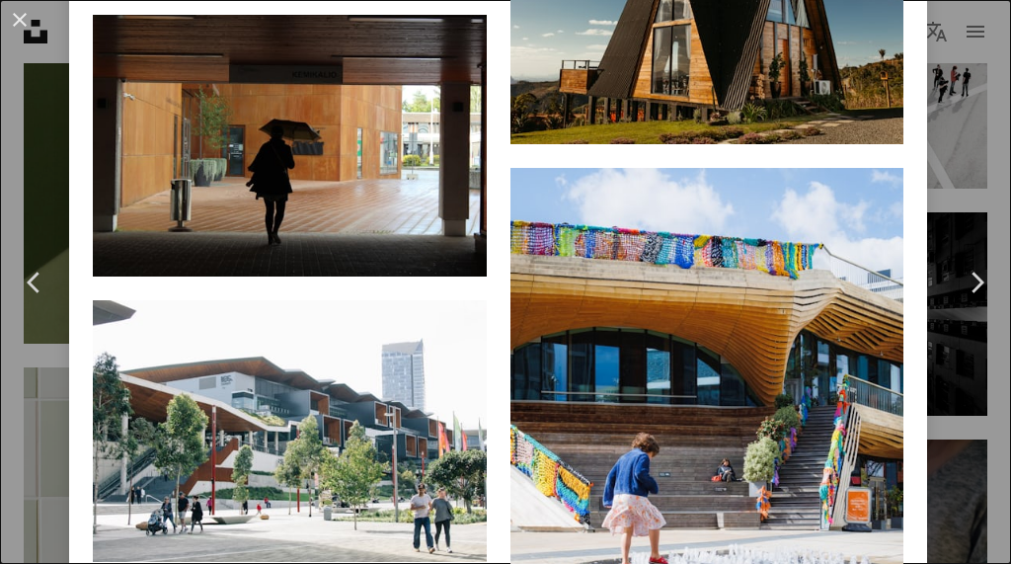
scroll to position [3309, 0]
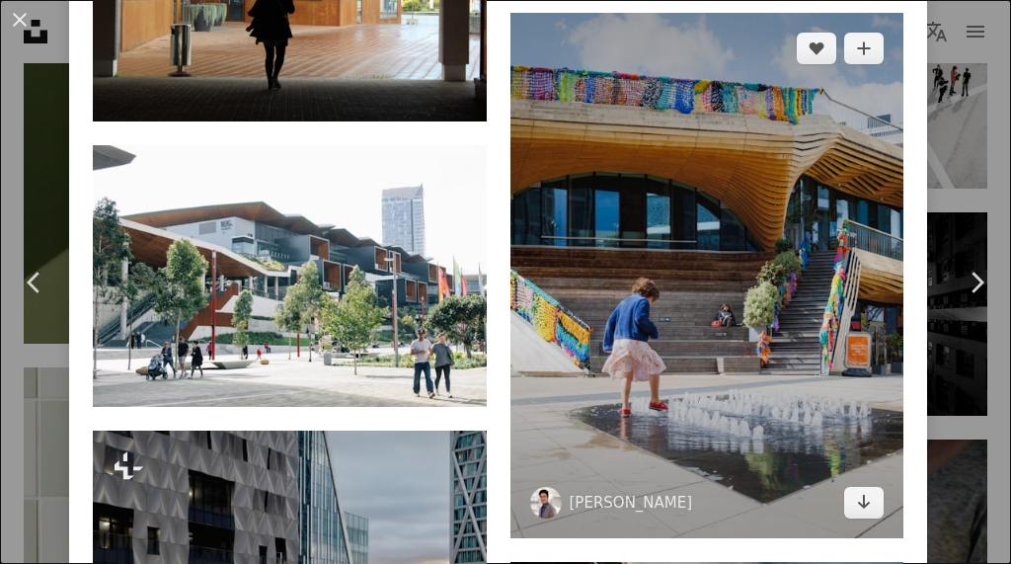
click at [659, 273] on img at bounding box center [708, 275] width 394 height 525
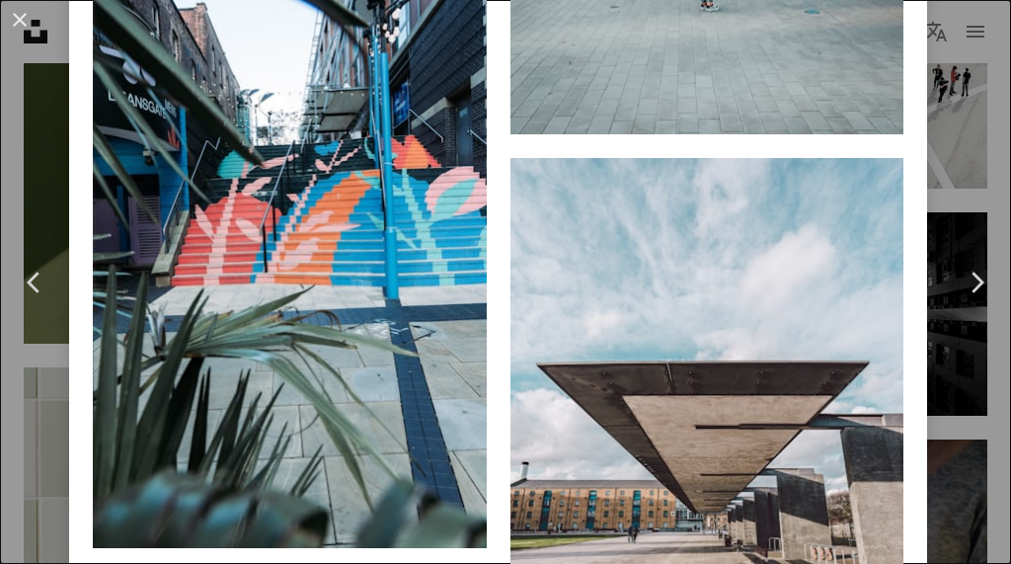
scroll to position [6031, 0]
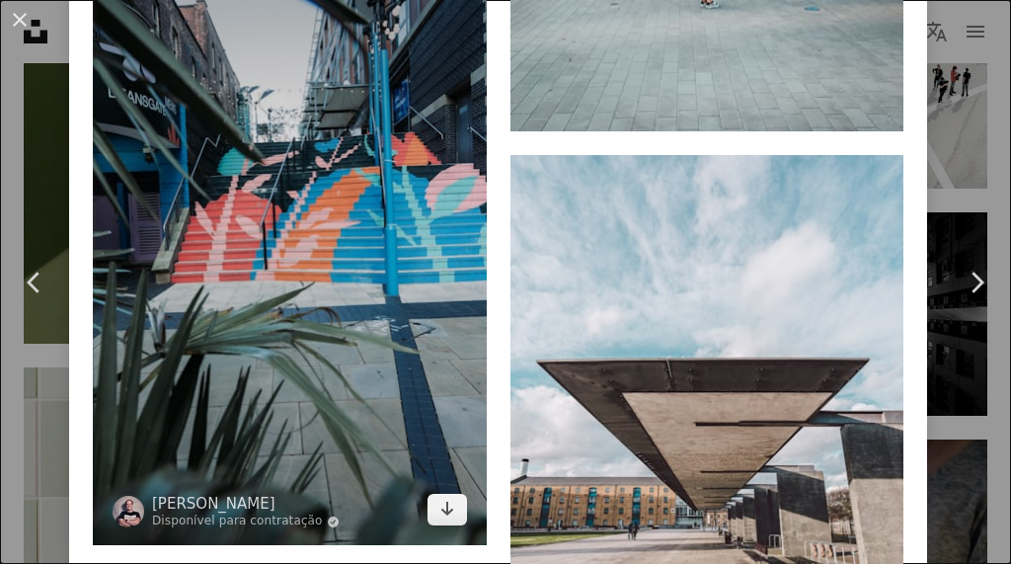
click at [393, 323] on img at bounding box center [290, 238] width 394 height 616
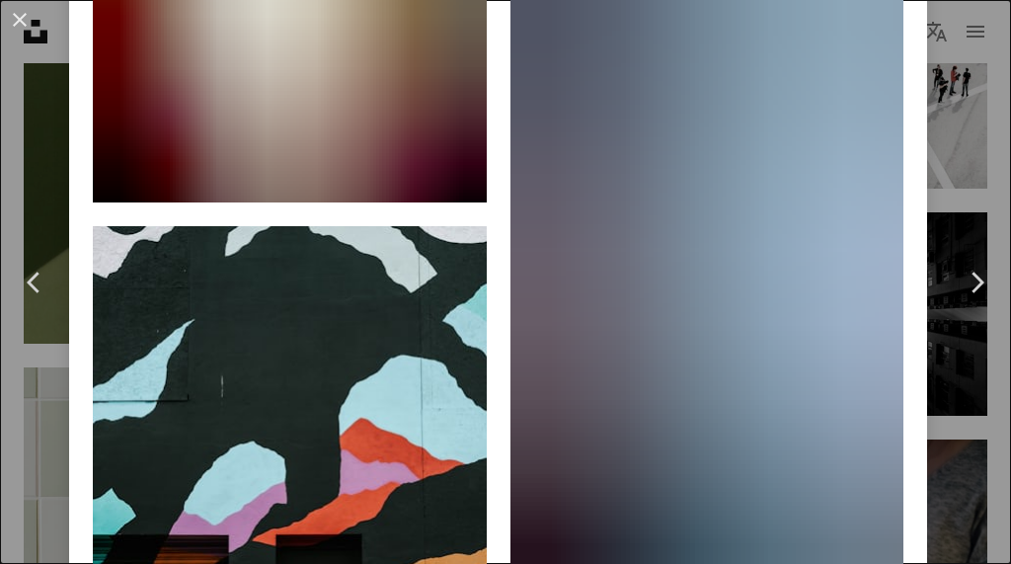
scroll to position [13224, 0]
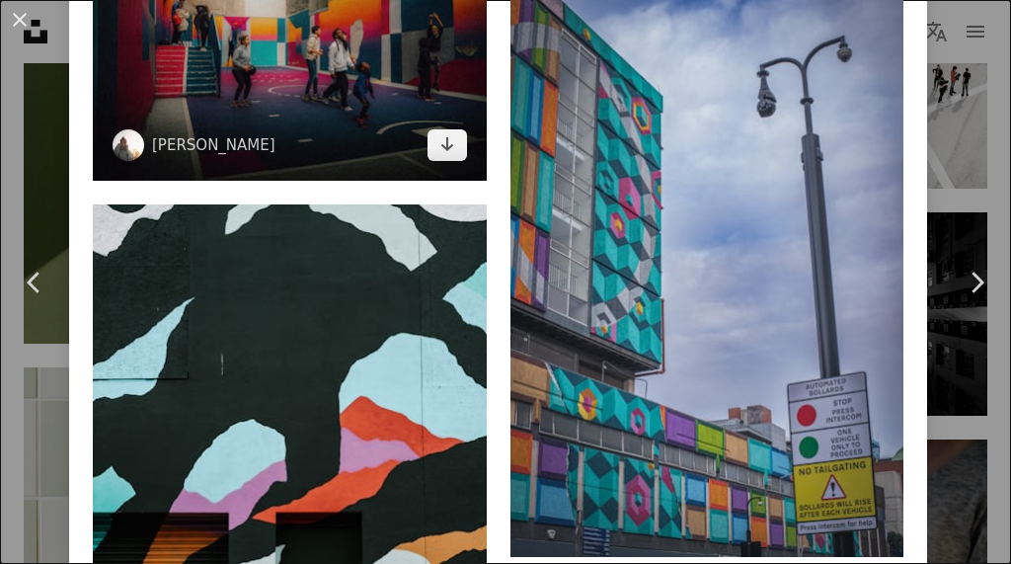
click at [371, 181] on img at bounding box center [290, 49] width 394 height 263
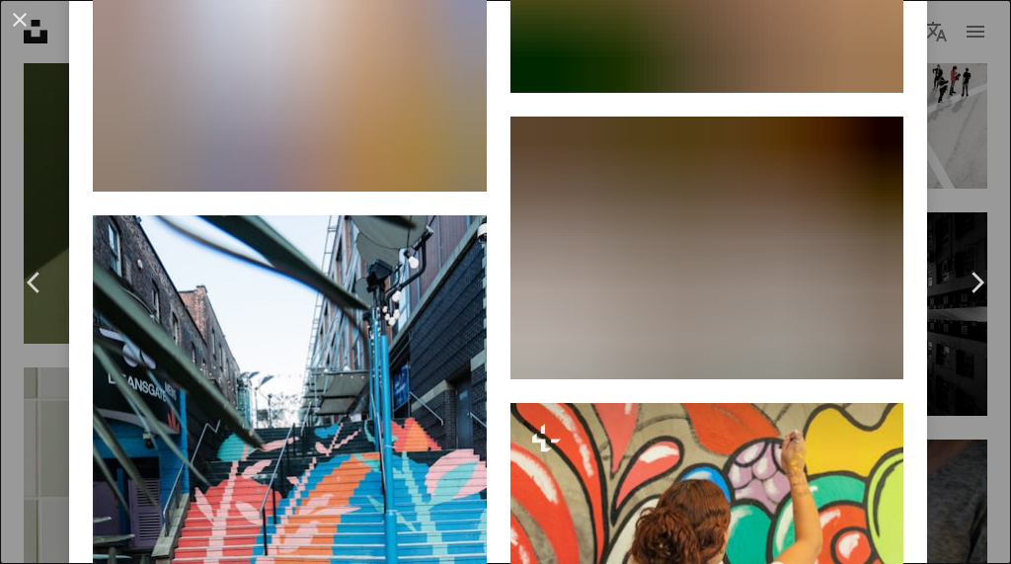
scroll to position [4589, 0]
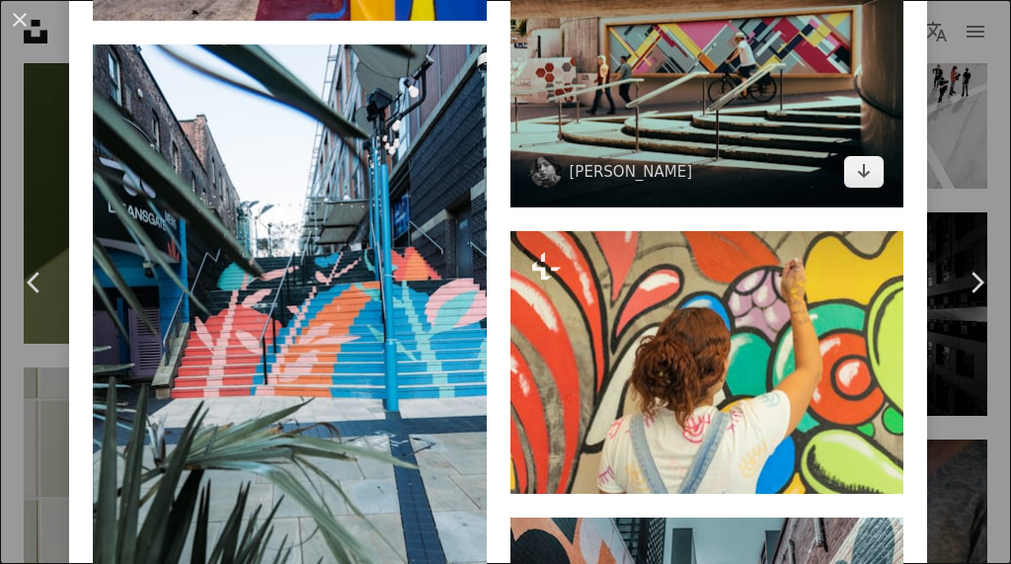
click at [643, 187] on img at bounding box center [708, 76] width 394 height 263
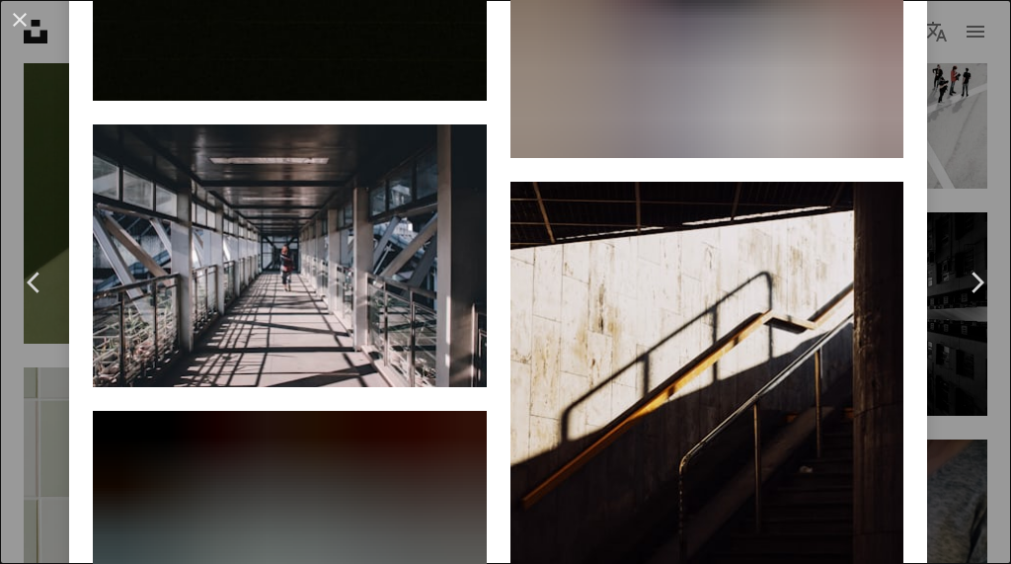
scroll to position [3599, 0]
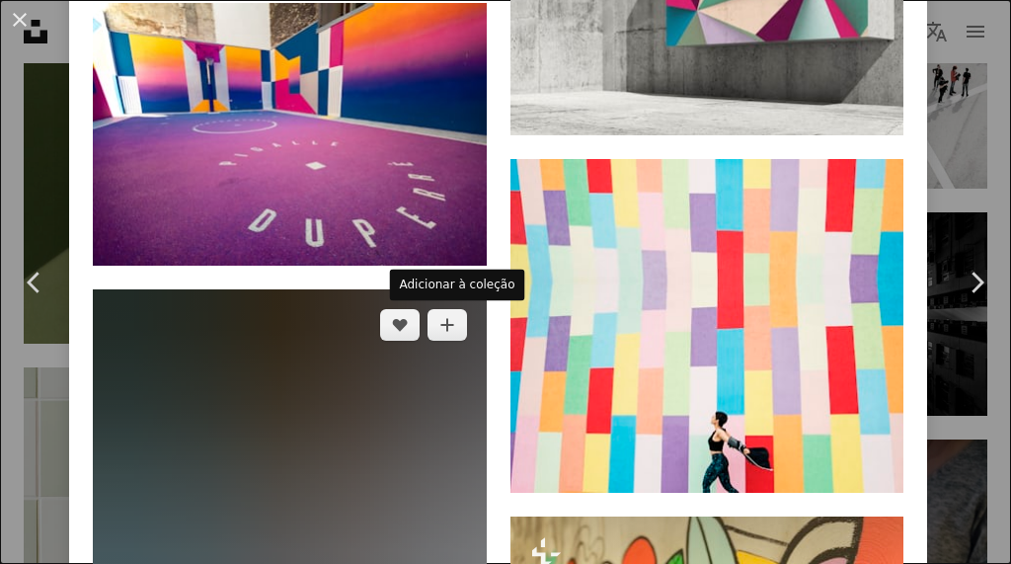
scroll to position [2765, 0]
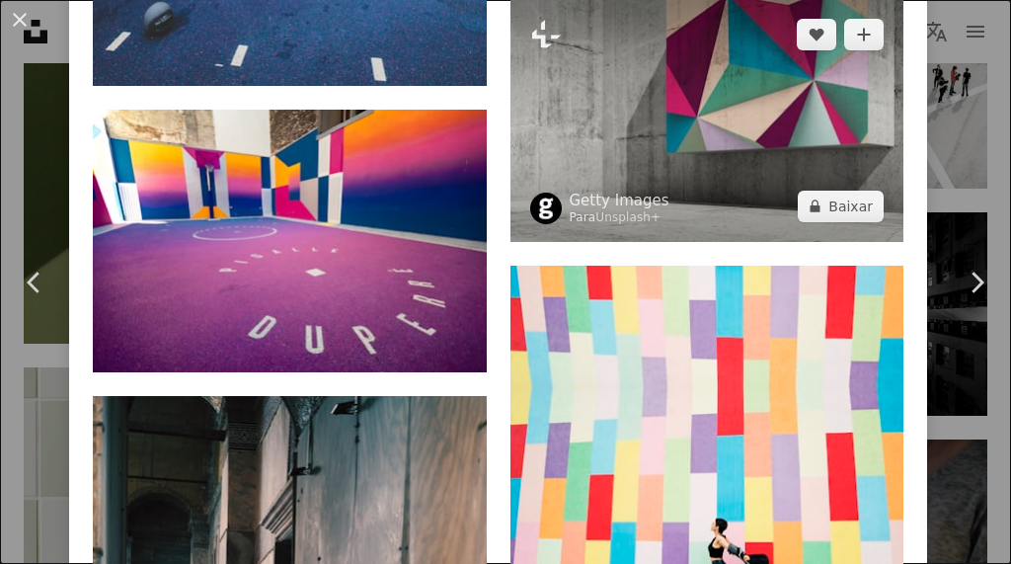
click at [745, 181] on img at bounding box center [708, 120] width 394 height 243
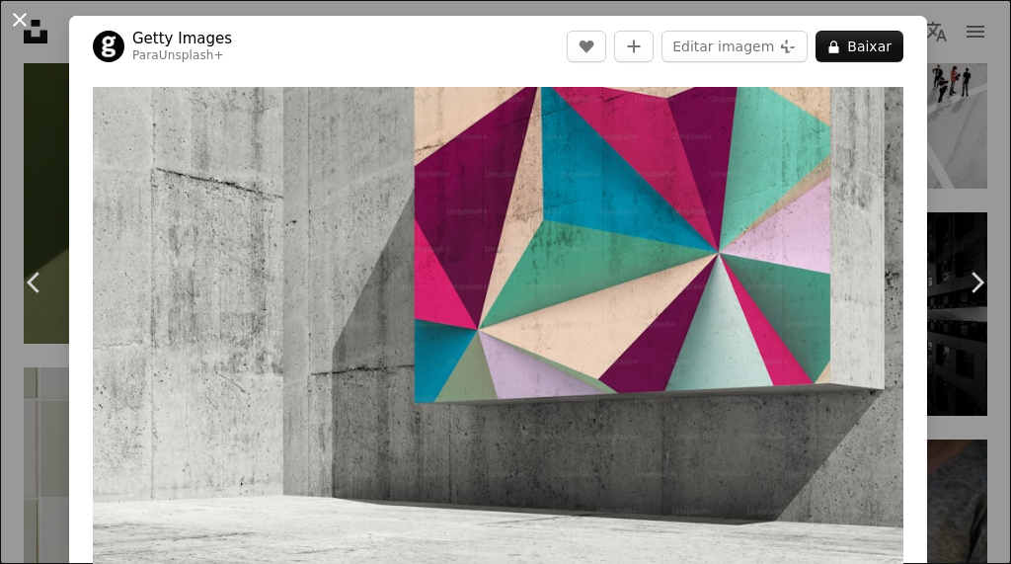
click at [25, 22] on button "An X shape" at bounding box center [20, 20] width 24 height 24
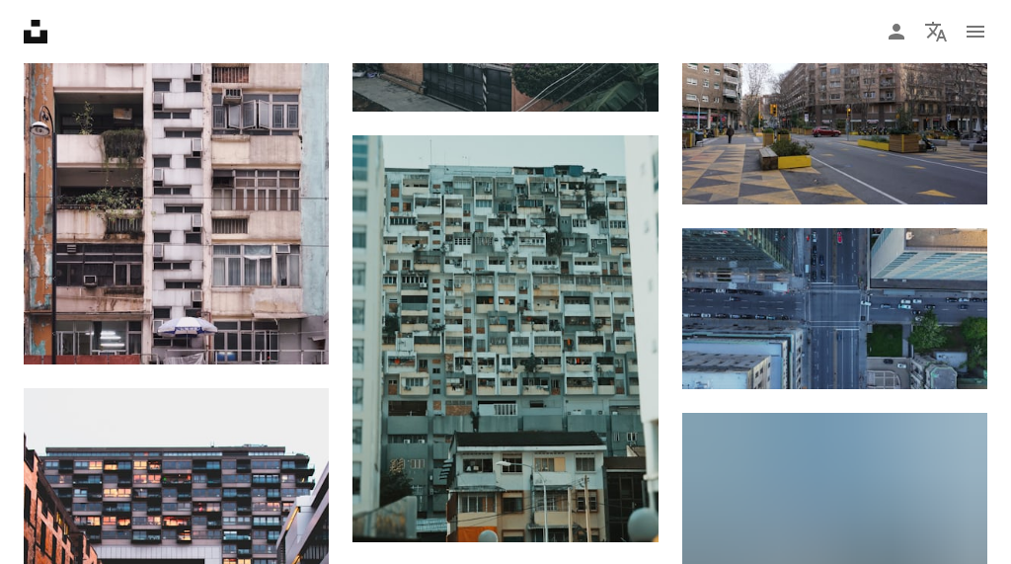
scroll to position [1816, 0]
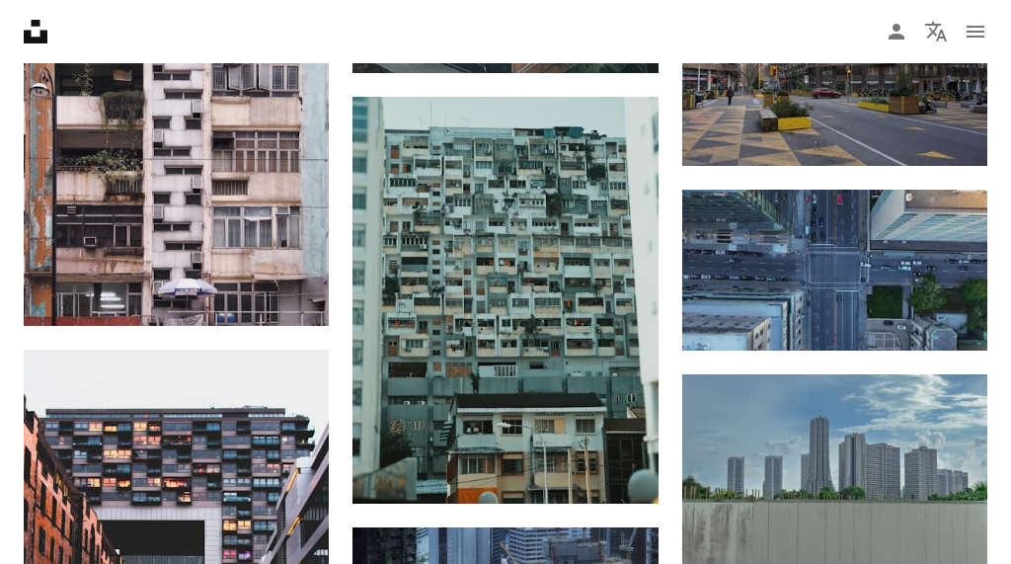
click at [289, 44] on nav "Unsplash logo Página inicial da Unsplash A photo Pen Tool A compass A stack of …" at bounding box center [505, 31] width 1011 height 63
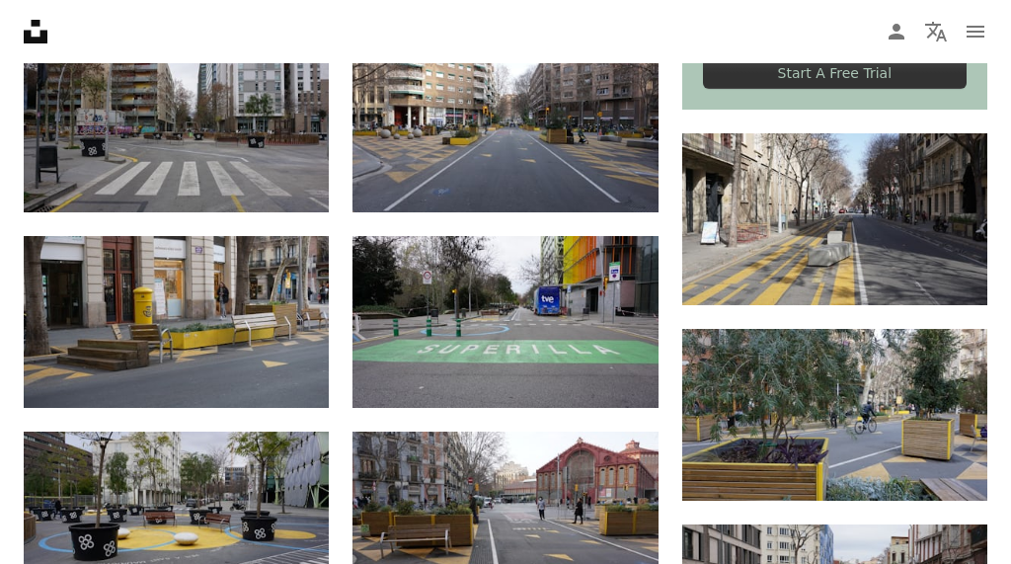
scroll to position [0, 0]
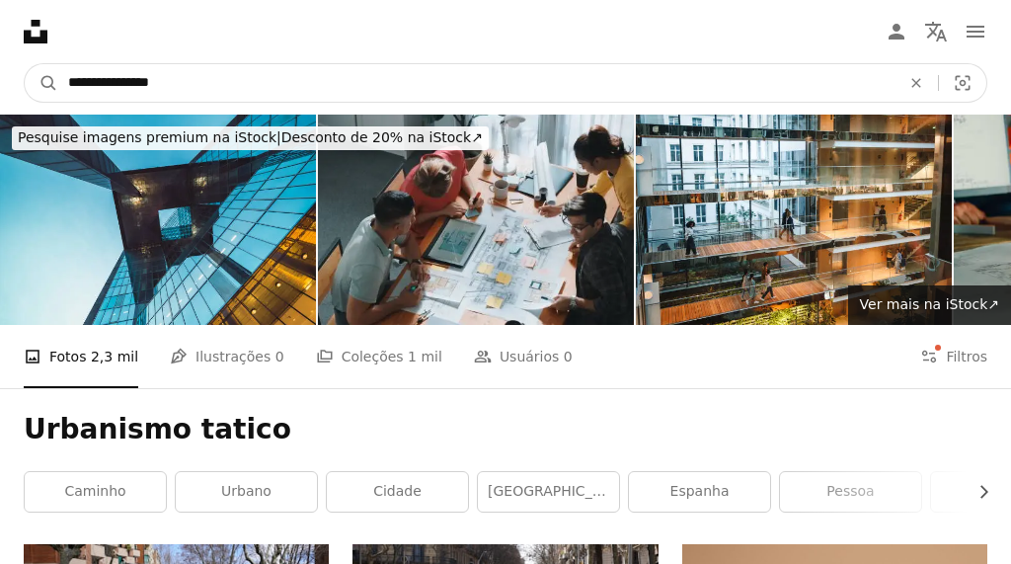
click at [176, 76] on input "**********" at bounding box center [476, 83] width 836 height 38
click at [193, 78] on input "**********" at bounding box center [476, 83] width 836 height 38
type input "**********"
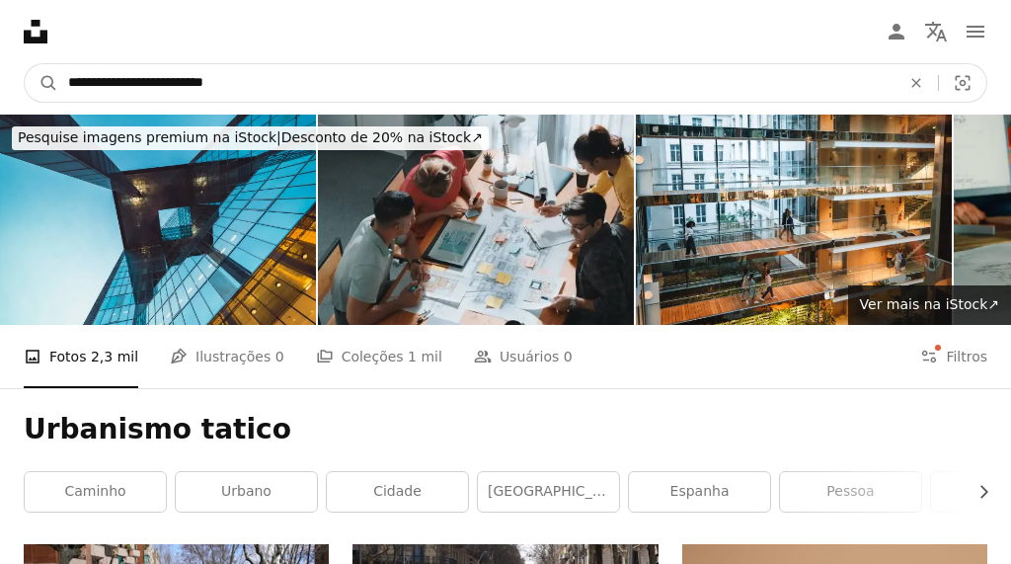
click at [25, 64] on button "A magnifying glass" at bounding box center [42, 83] width 34 height 38
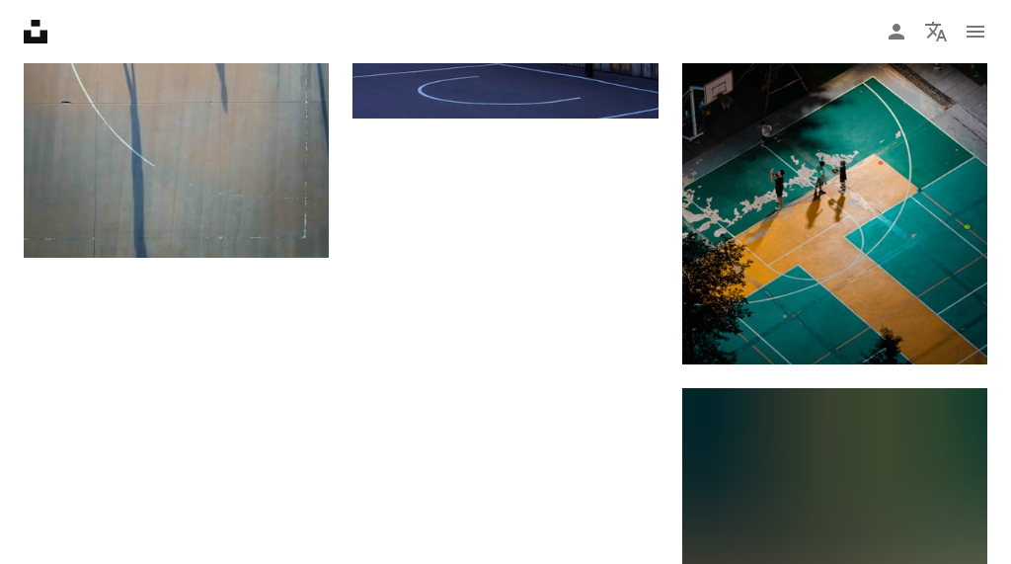
scroll to position [2885, 0]
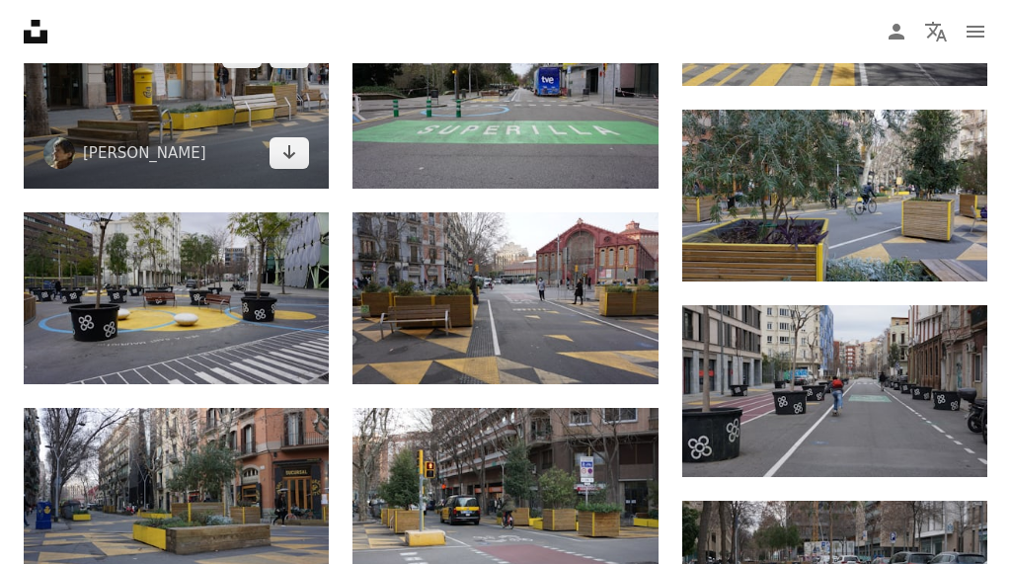
scroll to position [1011, 0]
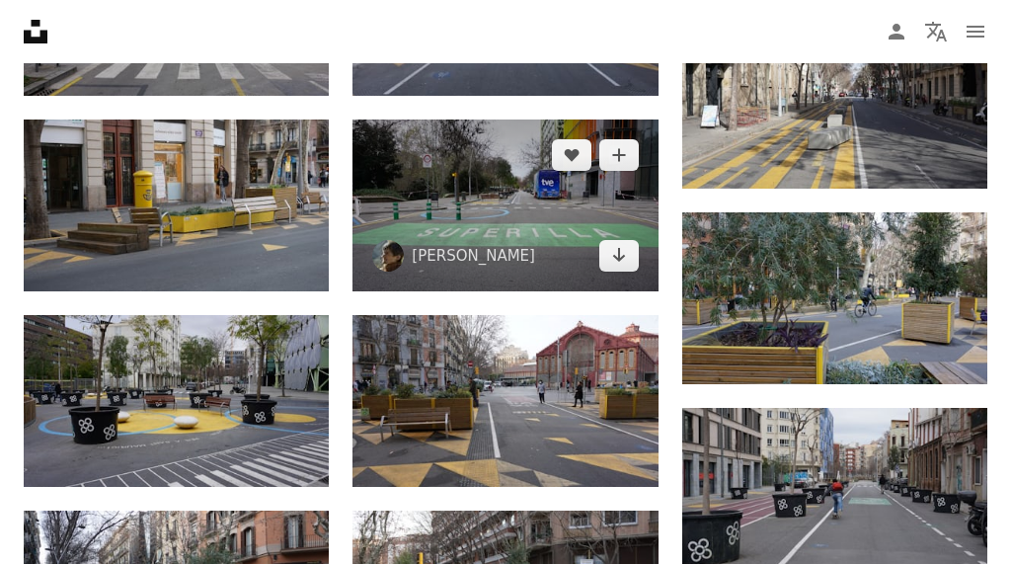
click at [498, 211] on img at bounding box center [505, 205] width 305 height 172
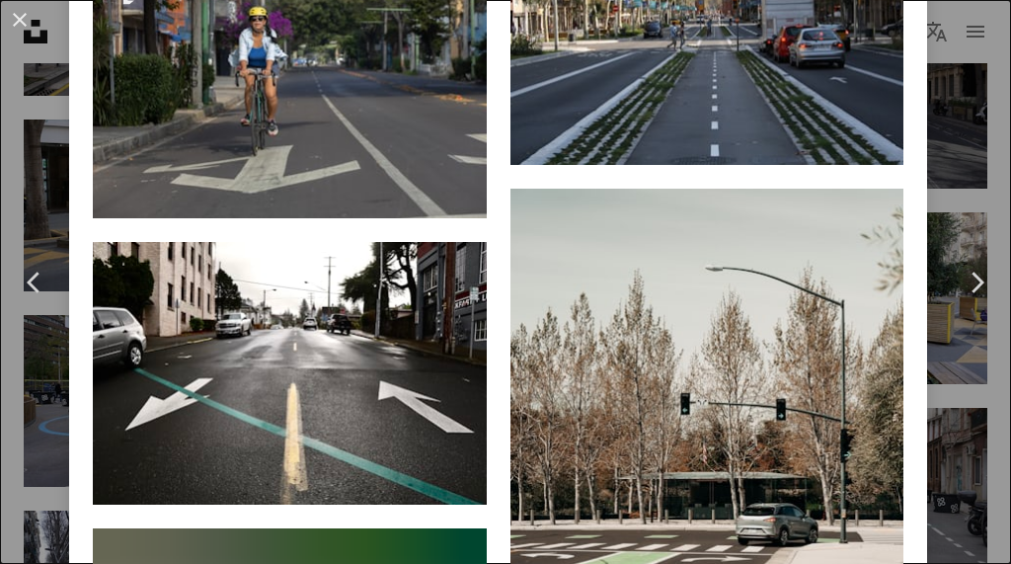
scroll to position [3777, 0]
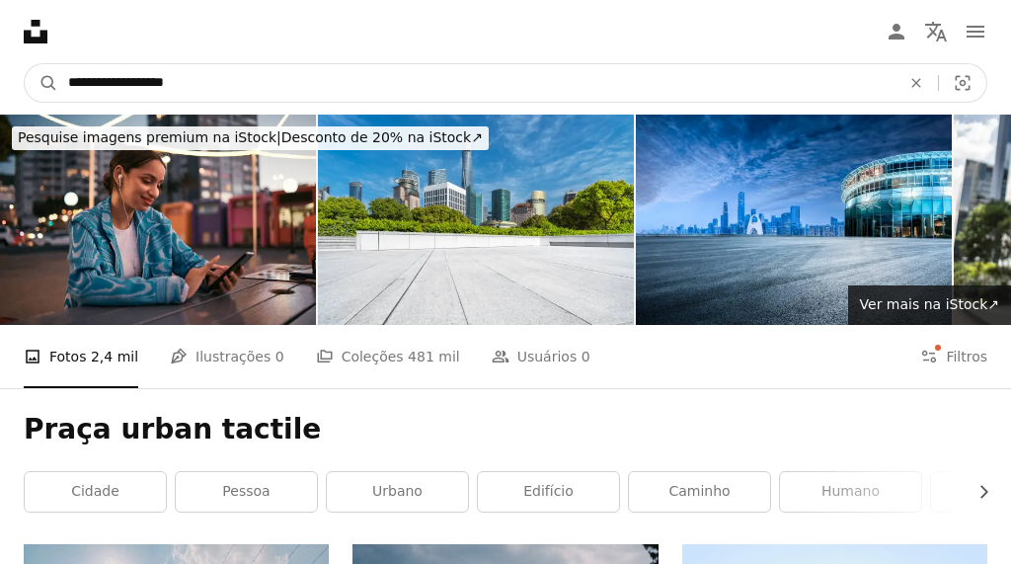
click at [187, 81] on input "**********" at bounding box center [476, 83] width 836 height 38
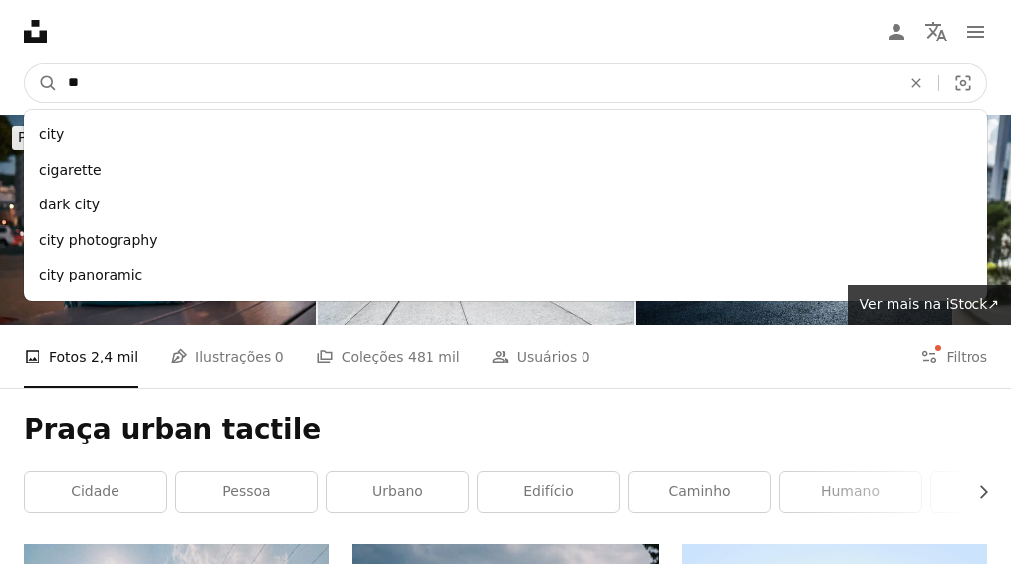
type input "*"
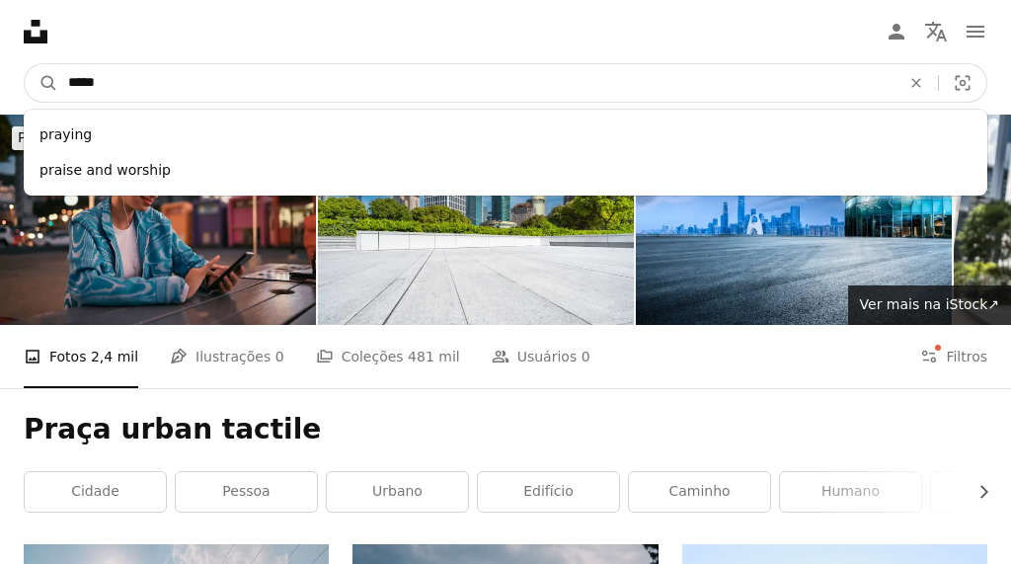
type input "*****"
click at [25, 64] on button "A magnifying glass" at bounding box center [42, 83] width 34 height 38
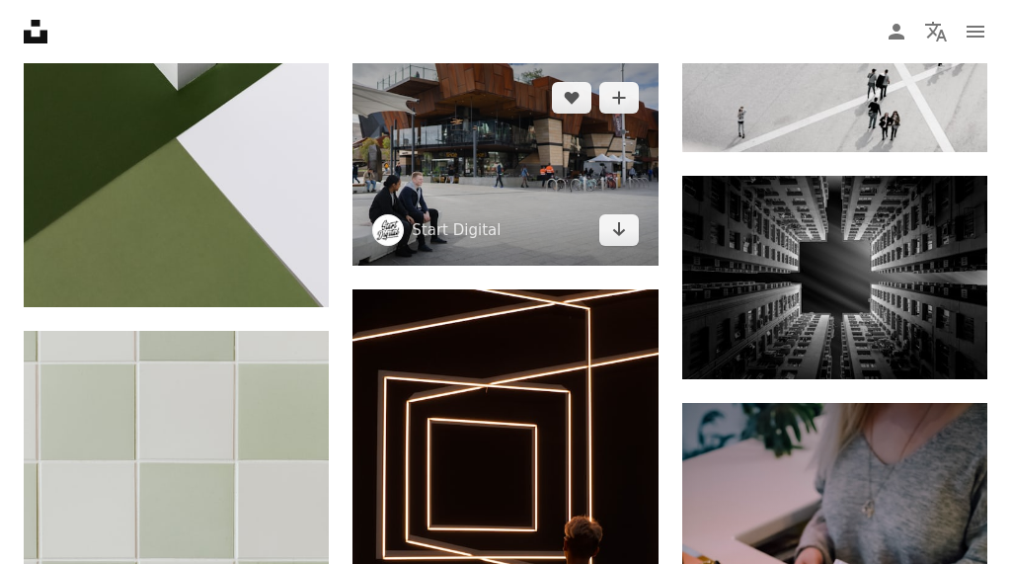
scroll to position [2085, 0]
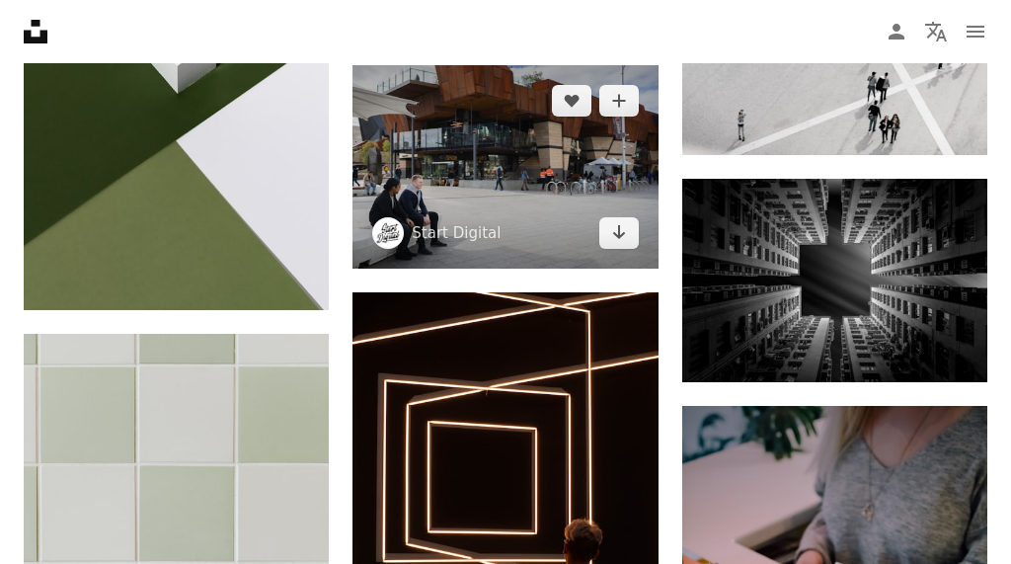
click at [479, 197] on img at bounding box center [505, 166] width 305 height 203
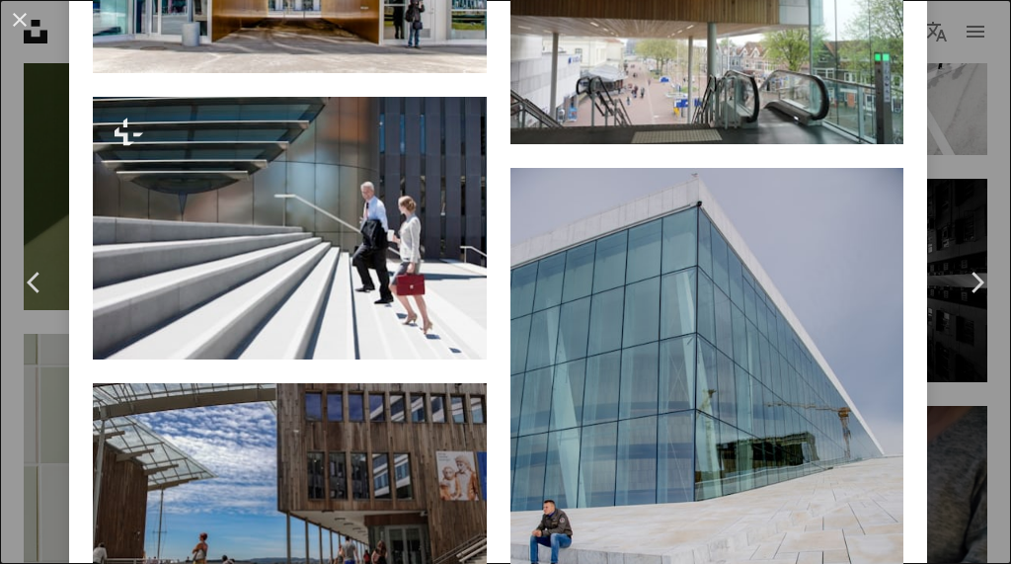
scroll to position [2259, 0]
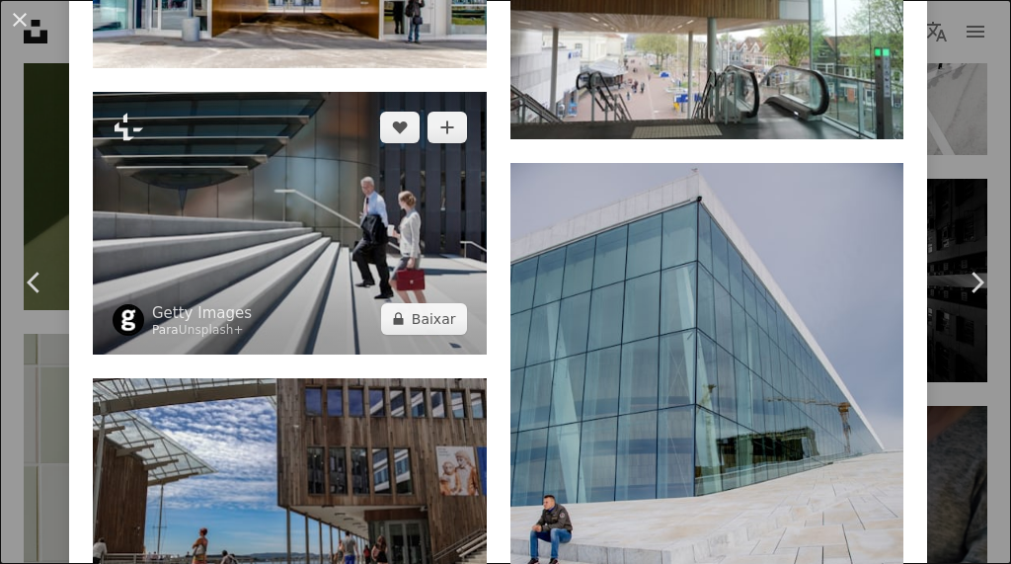
click at [431, 270] on img at bounding box center [290, 223] width 394 height 263
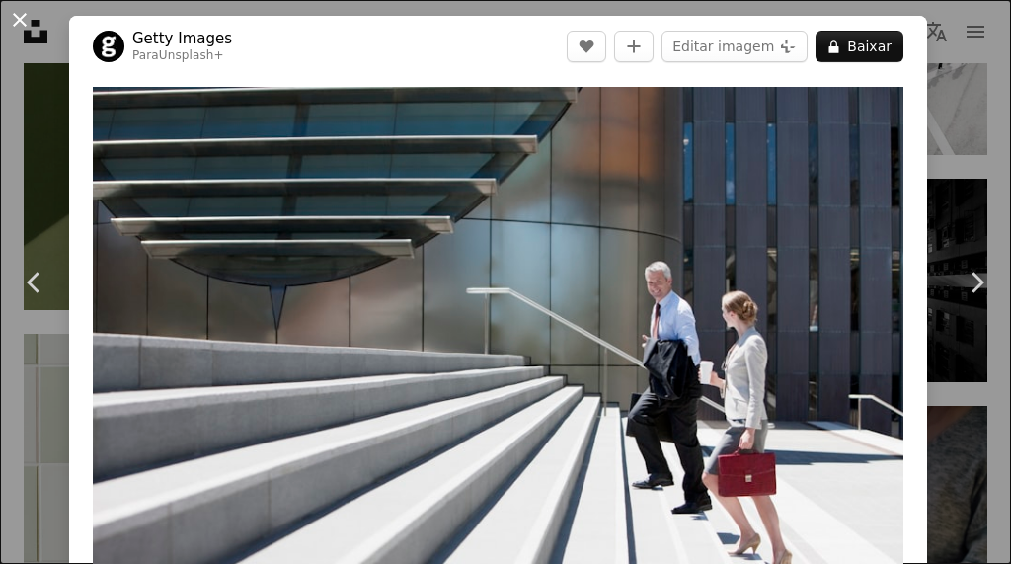
click at [23, 28] on button "An X shape" at bounding box center [20, 20] width 24 height 24
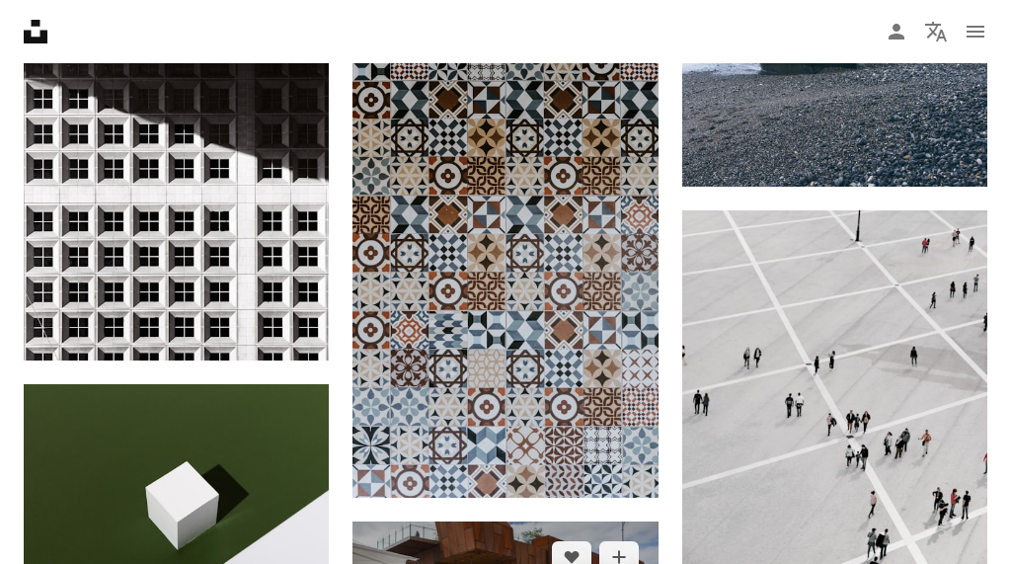
scroll to position [1624, 0]
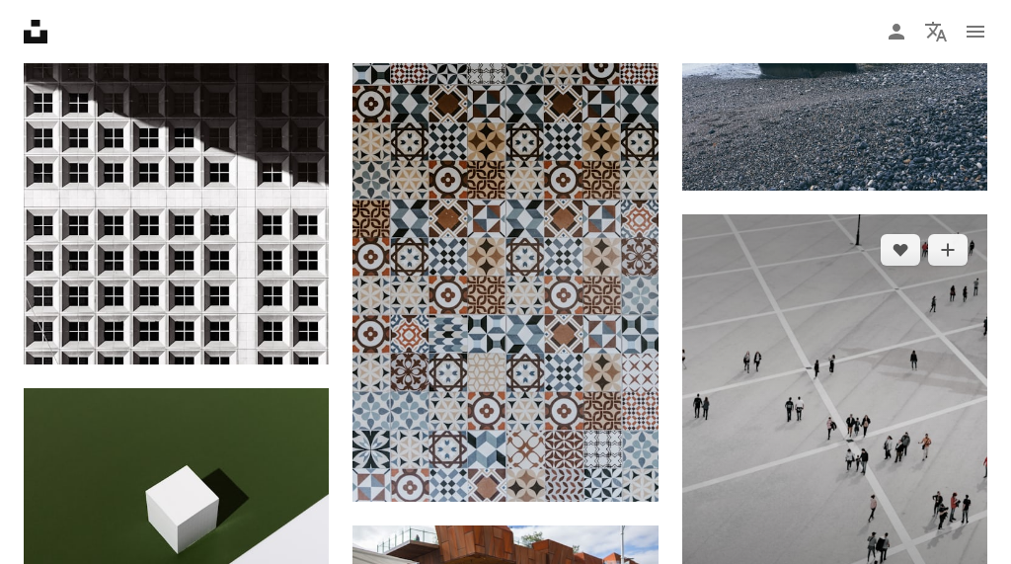
click at [943, 375] on img at bounding box center [834, 414] width 305 height 401
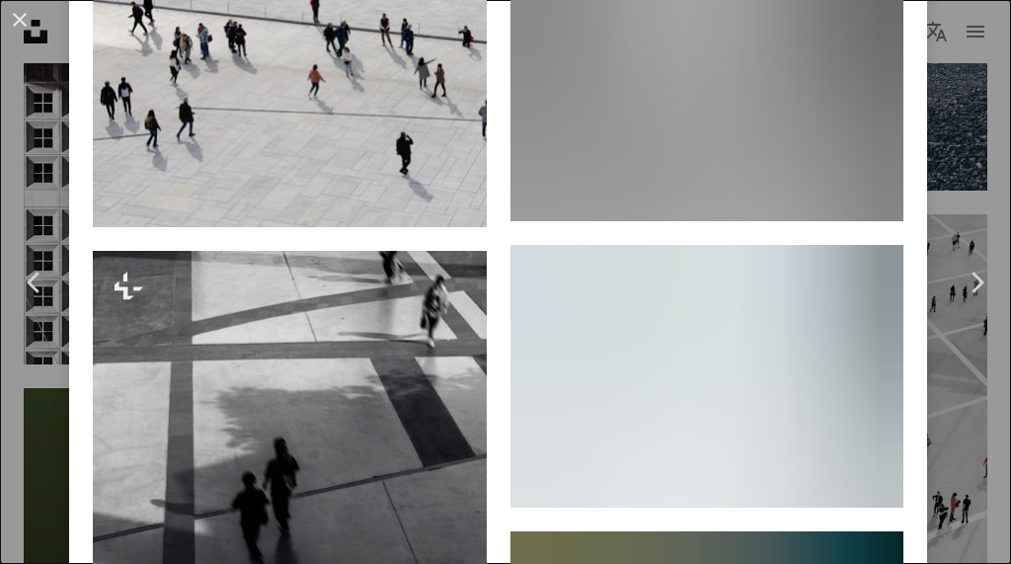
scroll to position [1537, 0]
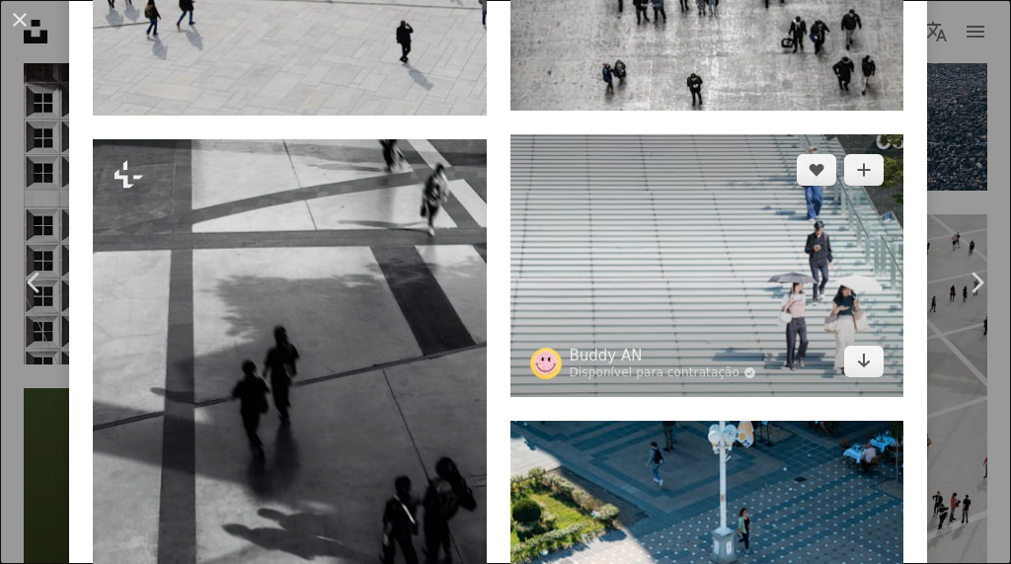
click at [642, 253] on img at bounding box center [708, 265] width 394 height 263
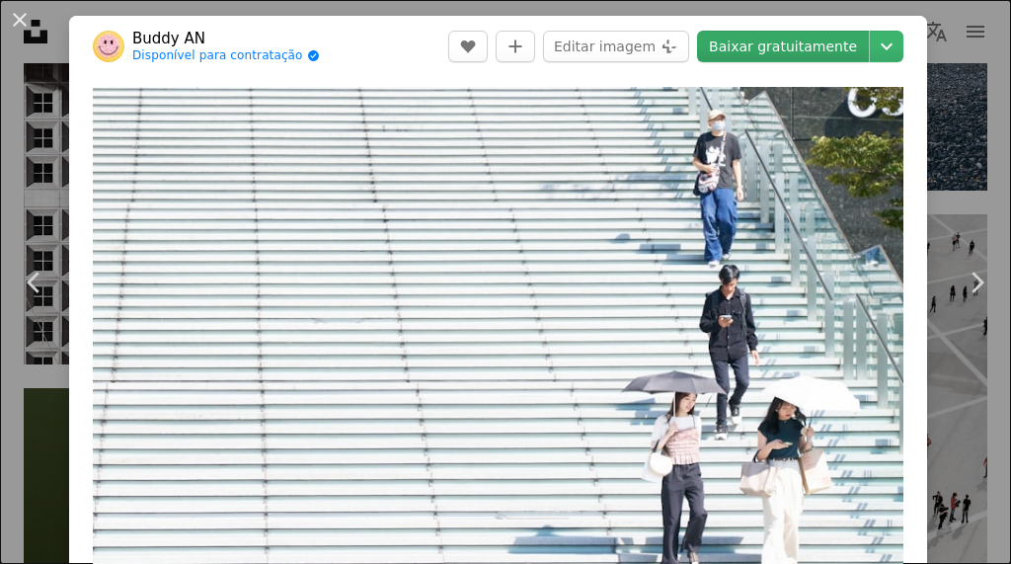
click at [802, 46] on link "Baixar gratuitamente" at bounding box center [783, 47] width 172 height 32
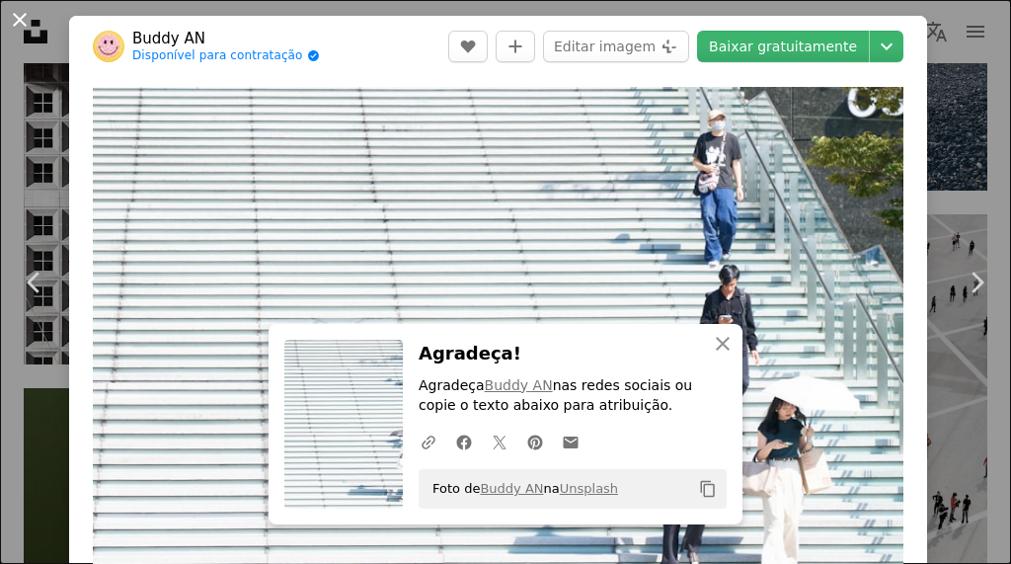
click at [16, 15] on button "An X shape" at bounding box center [20, 20] width 24 height 24
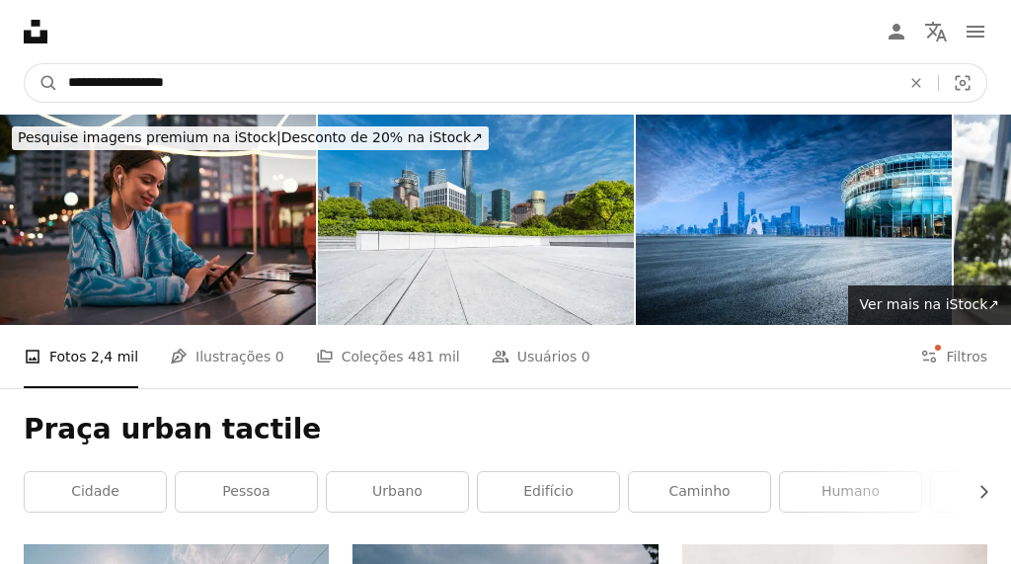
click at [139, 84] on input "**********" at bounding box center [476, 83] width 836 height 38
click at [139, 83] on input "**********" at bounding box center [476, 83] width 836 height 38
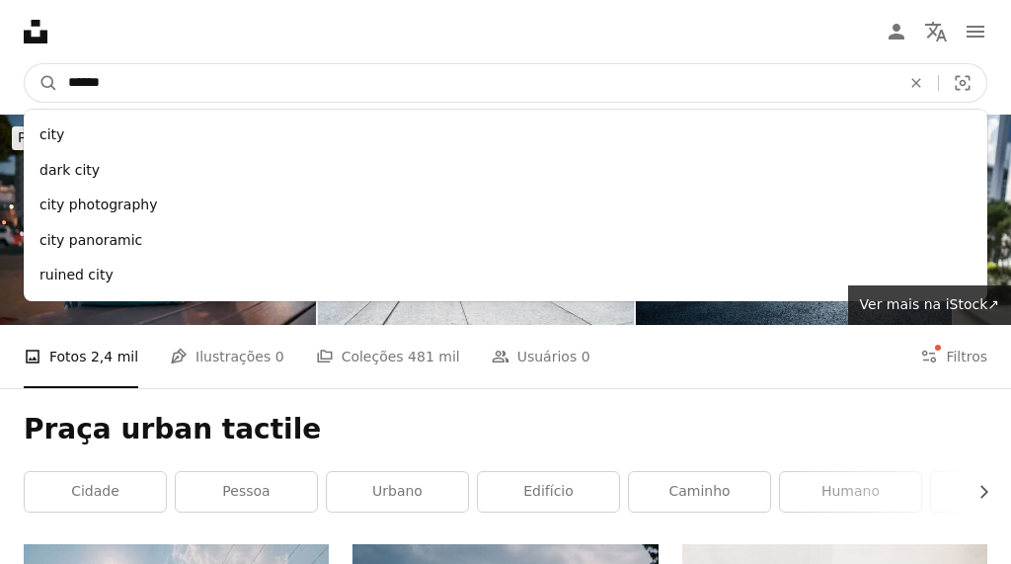
type input "******"
click at [25, 64] on button "A magnifying glass" at bounding box center [42, 83] width 34 height 38
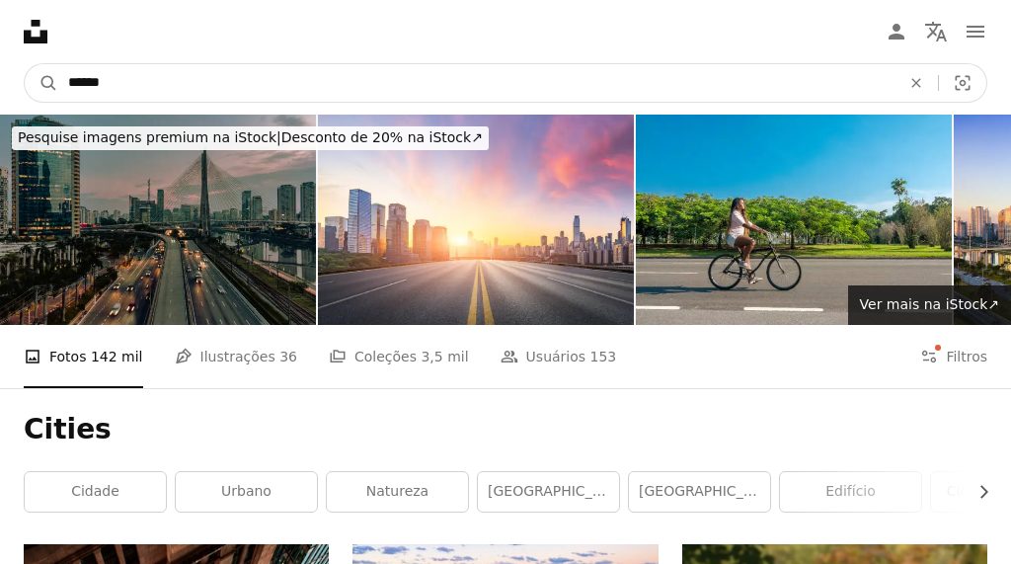
click at [141, 90] on input "******" at bounding box center [476, 83] width 836 height 38
type input "**********"
click at [25, 64] on button "A magnifying glass" at bounding box center [42, 83] width 34 height 38
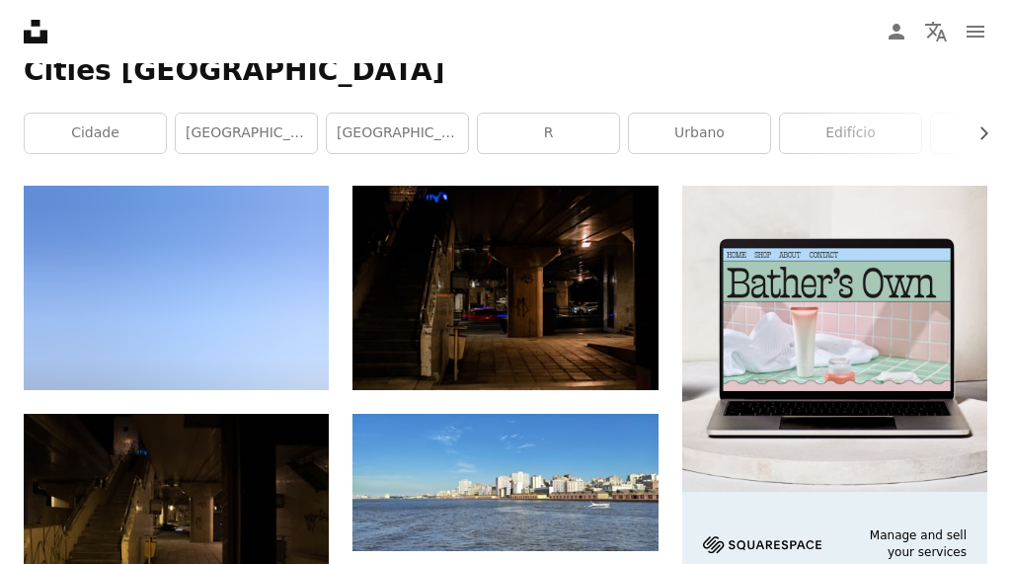
scroll to position [356, 0]
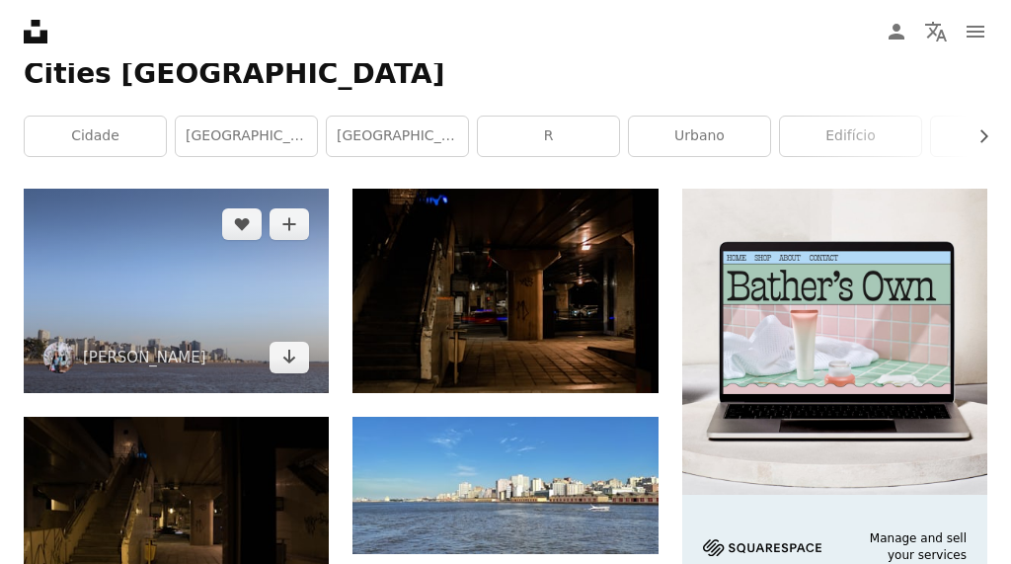
click at [161, 311] on img at bounding box center [176, 290] width 305 height 203
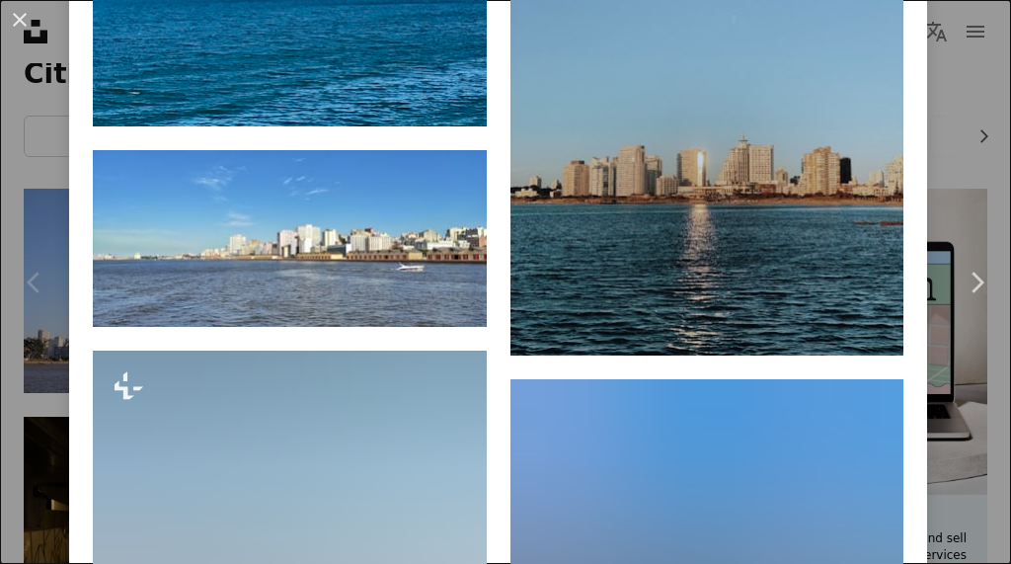
scroll to position [1069, 0]
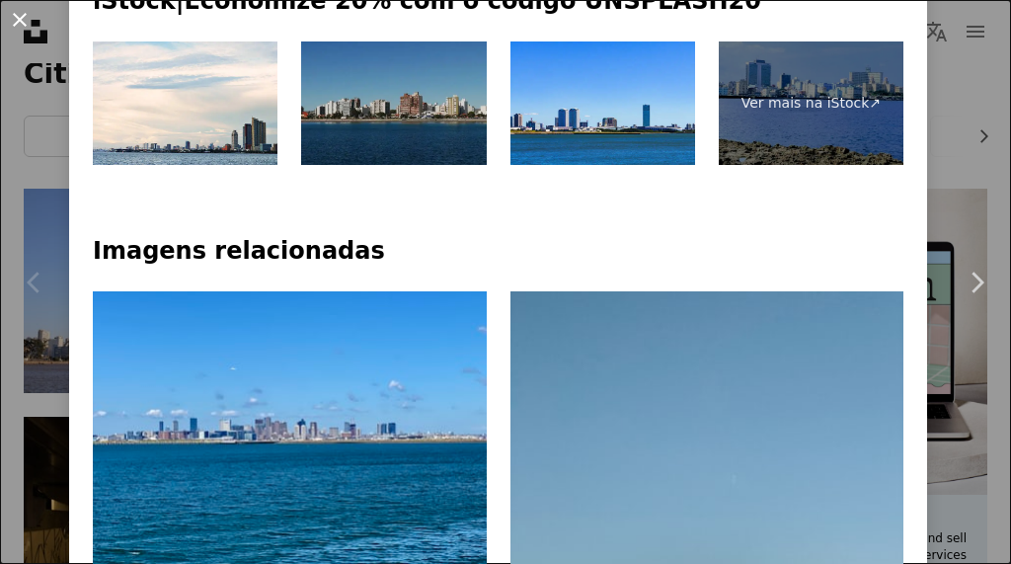
click at [23, 16] on button "An X shape" at bounding box center [20, 20] width 24 height 24
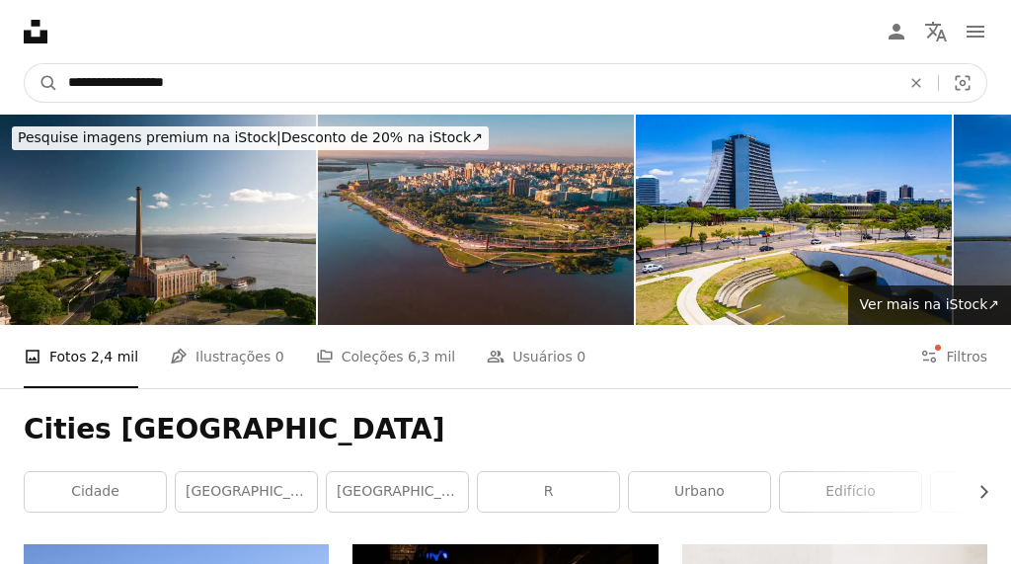
click at [179, 74] on input "**********" at bounding box center [476, 83] width 836 height 38
type input "**********"
click at [25, 64] on button "A magnifying glass" at bounding box center [42, 83] width 34 height 38
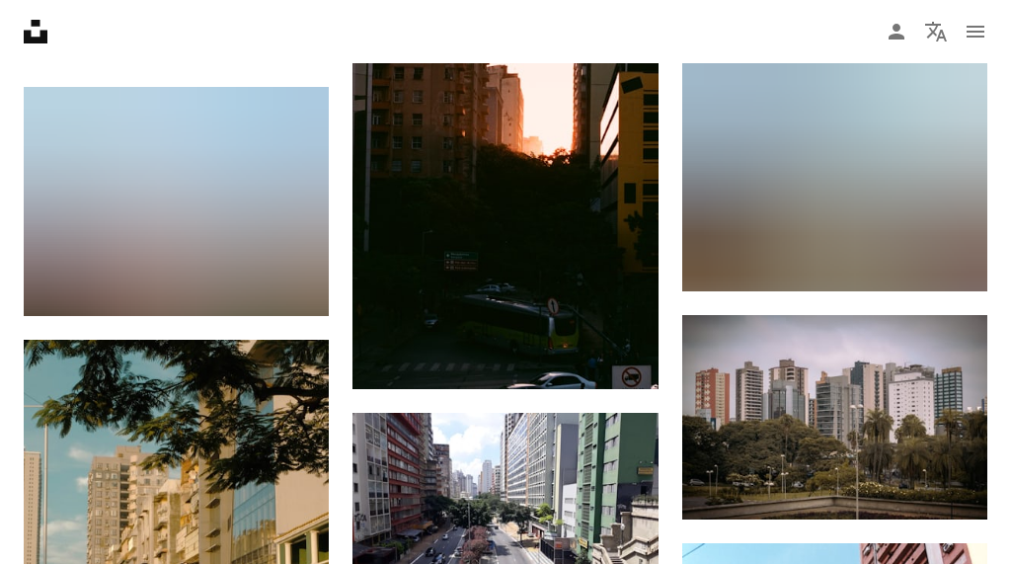
scroll to position [1901, 0]
